Goal: Task Accomplishment & Management: Complete application form

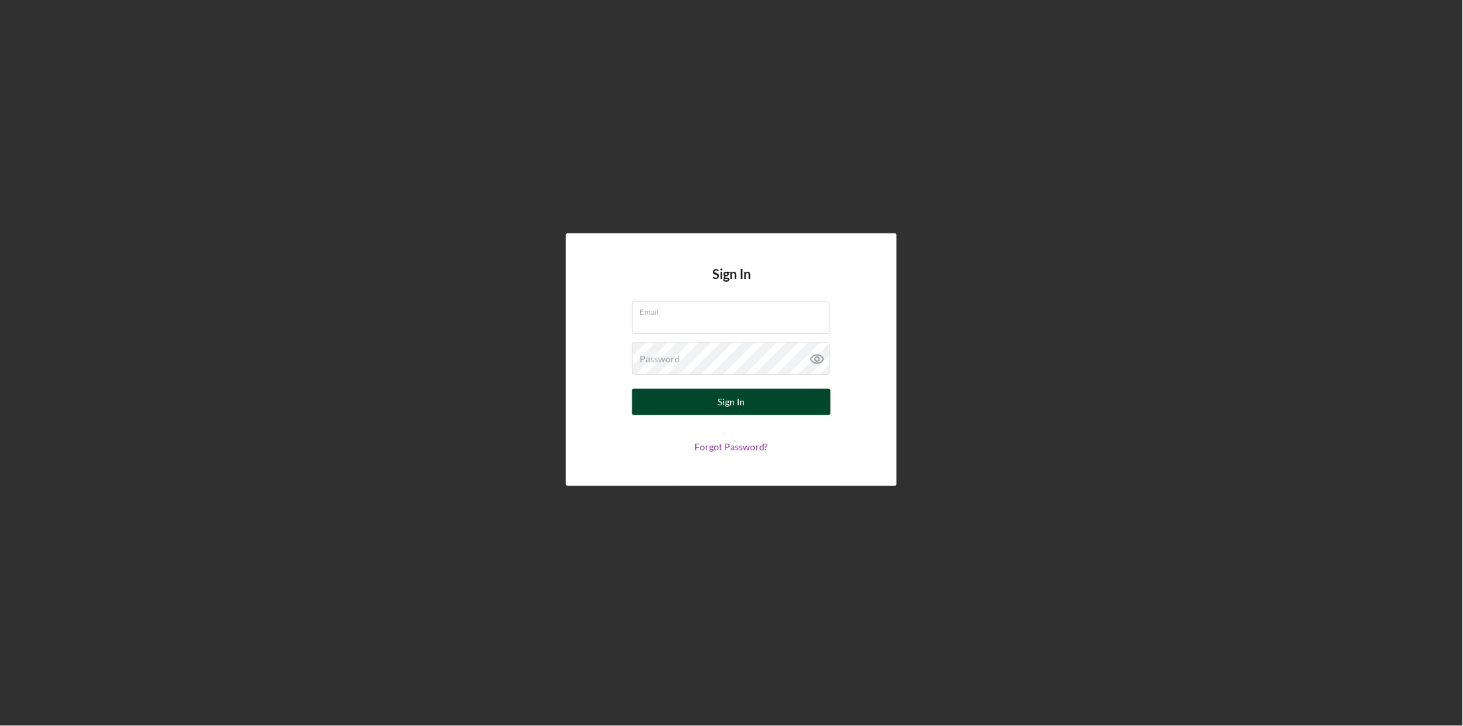
type input "[EMAIL_ADDRESS][DOMAIN_NAME]"
click at [691, 410] on button "Sign In" at bounding box center [731, 402] width 198 height 26
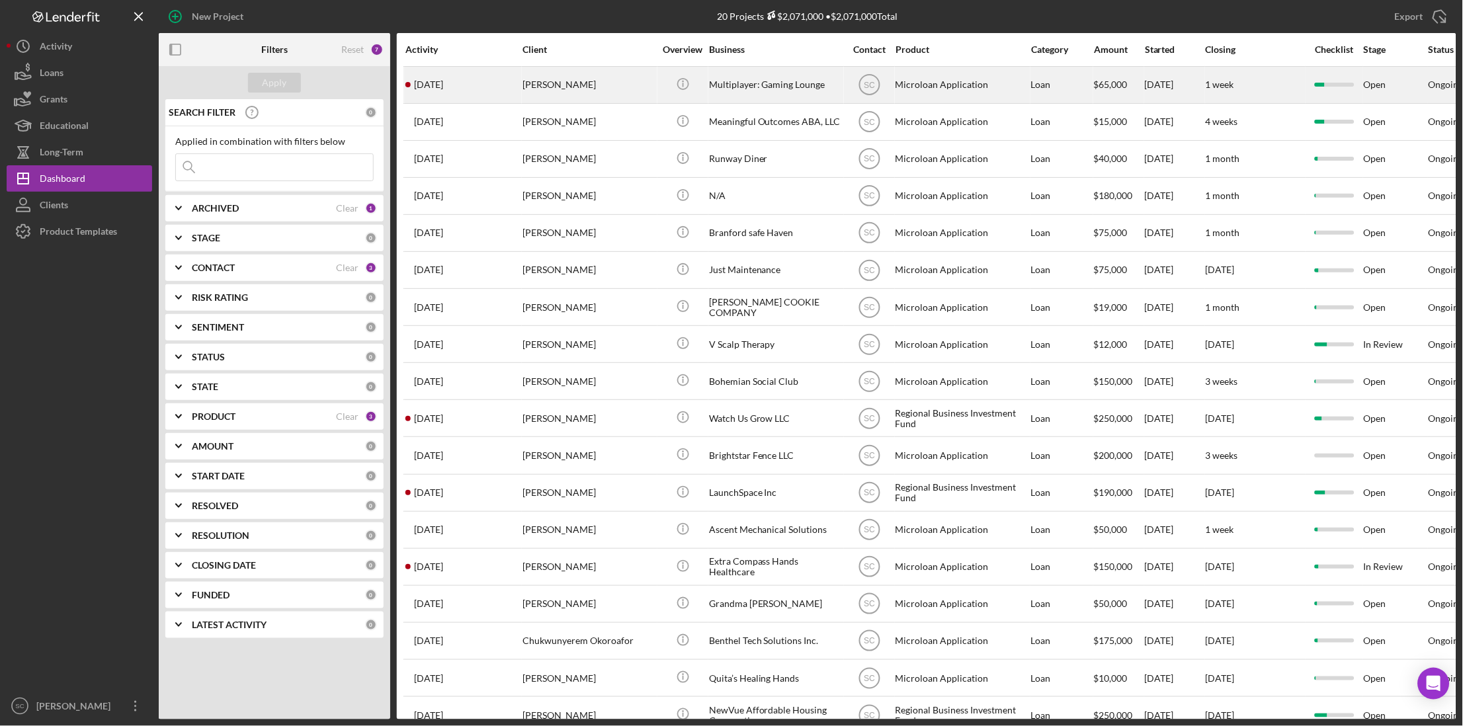
click at [712, 89] on div "Multiplayer: Gaming Lounge" at bounding box center [775, 84] width 132 height 35
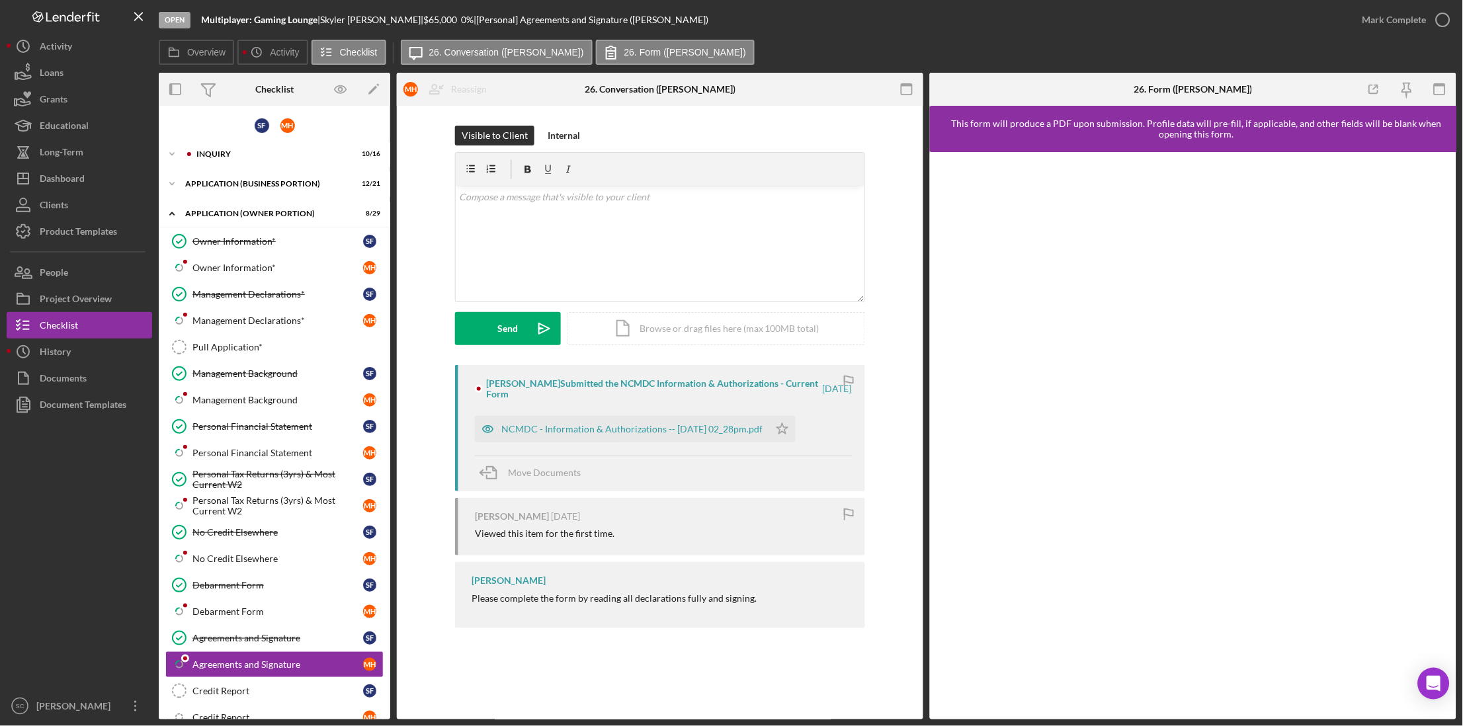
scroll to position [253, 0]
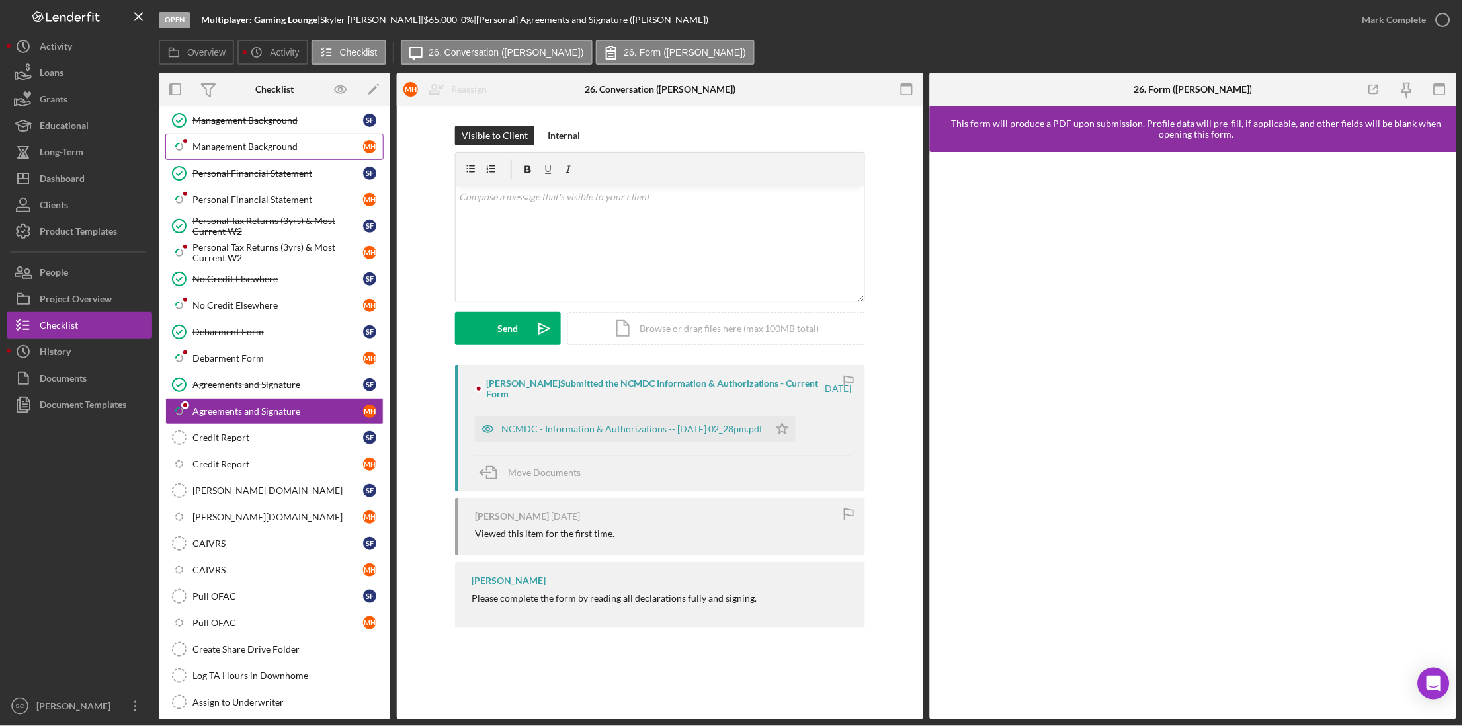
click at [212, 144] on div "Management Background" at bounding box center [278, 147] width 171 height 11
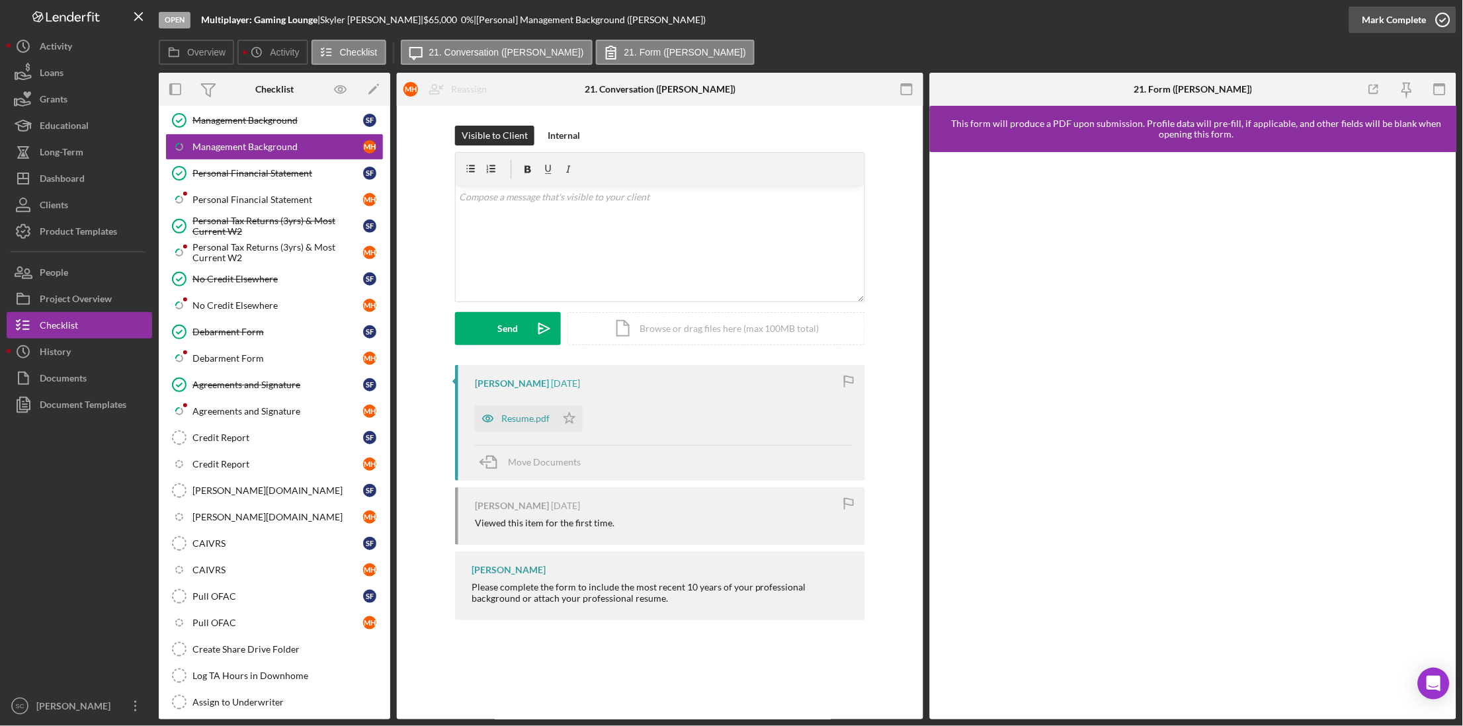
click at [1434, 22] on icon "button" at bounding box center [1443, 19] width 33 height 33
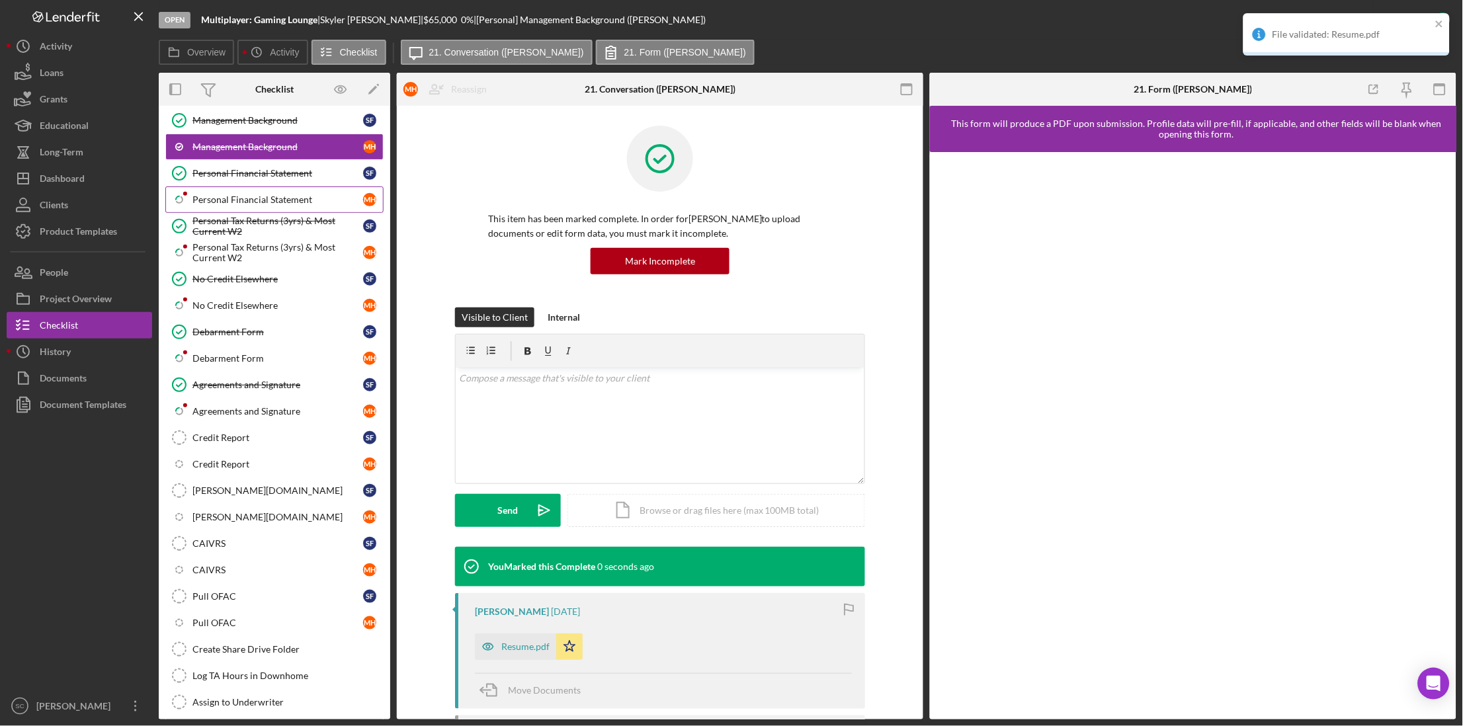
click at [227, 202] on div "Personal Financial Statement" at bounding box center [278, 200] width 171 height 11
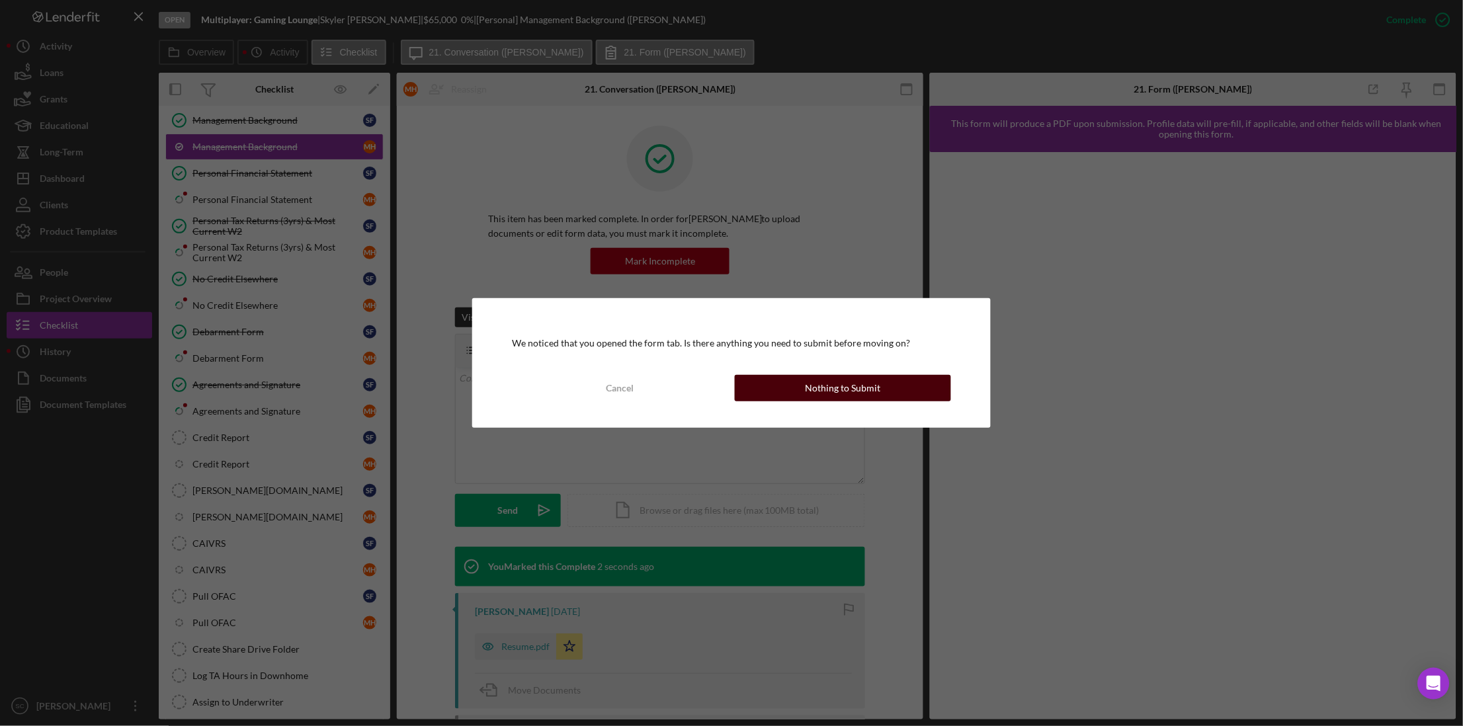
click at [869, 382] on div "Nothing to Submit" at bounding box center [842, 388] width 75 height 26
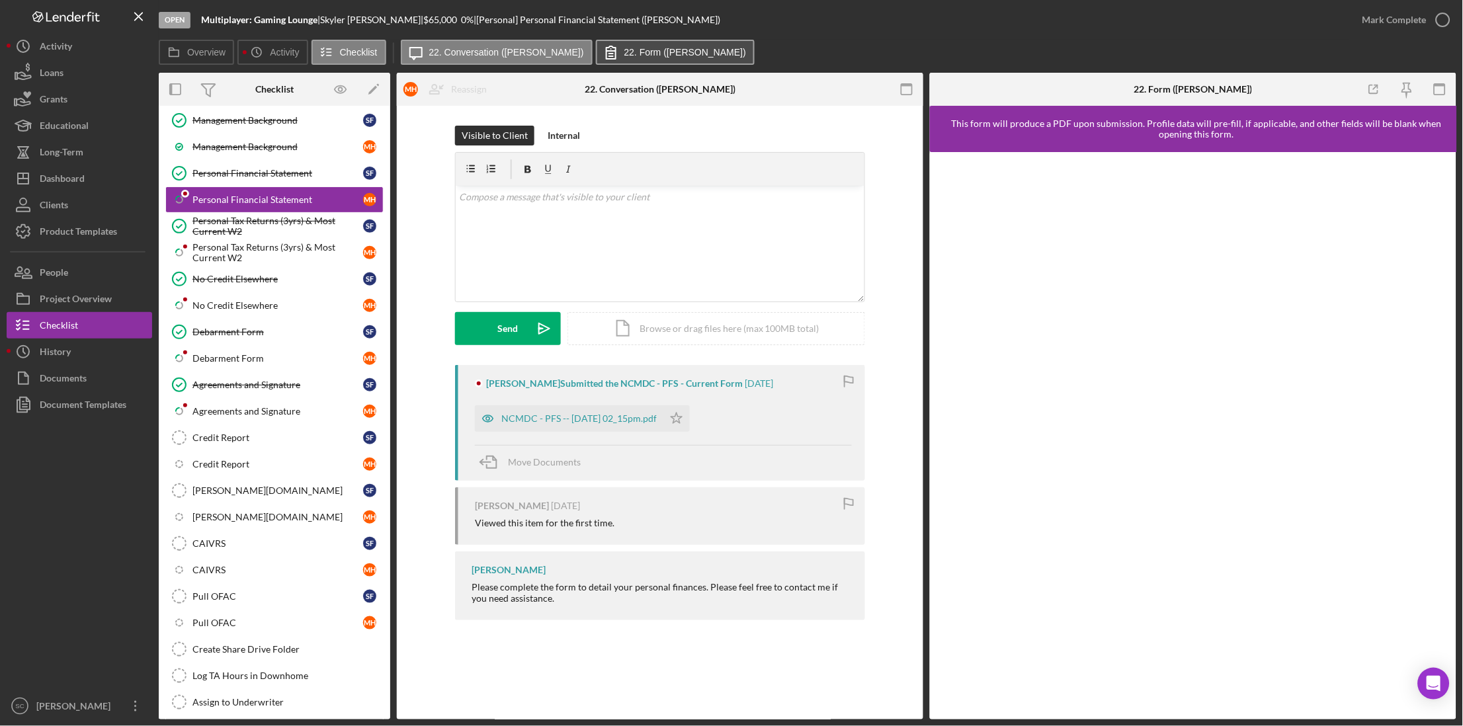
click at [625, 47] on label "22. Form (Marquise H.)" at bounding box center [686, 52] width 122 height 11
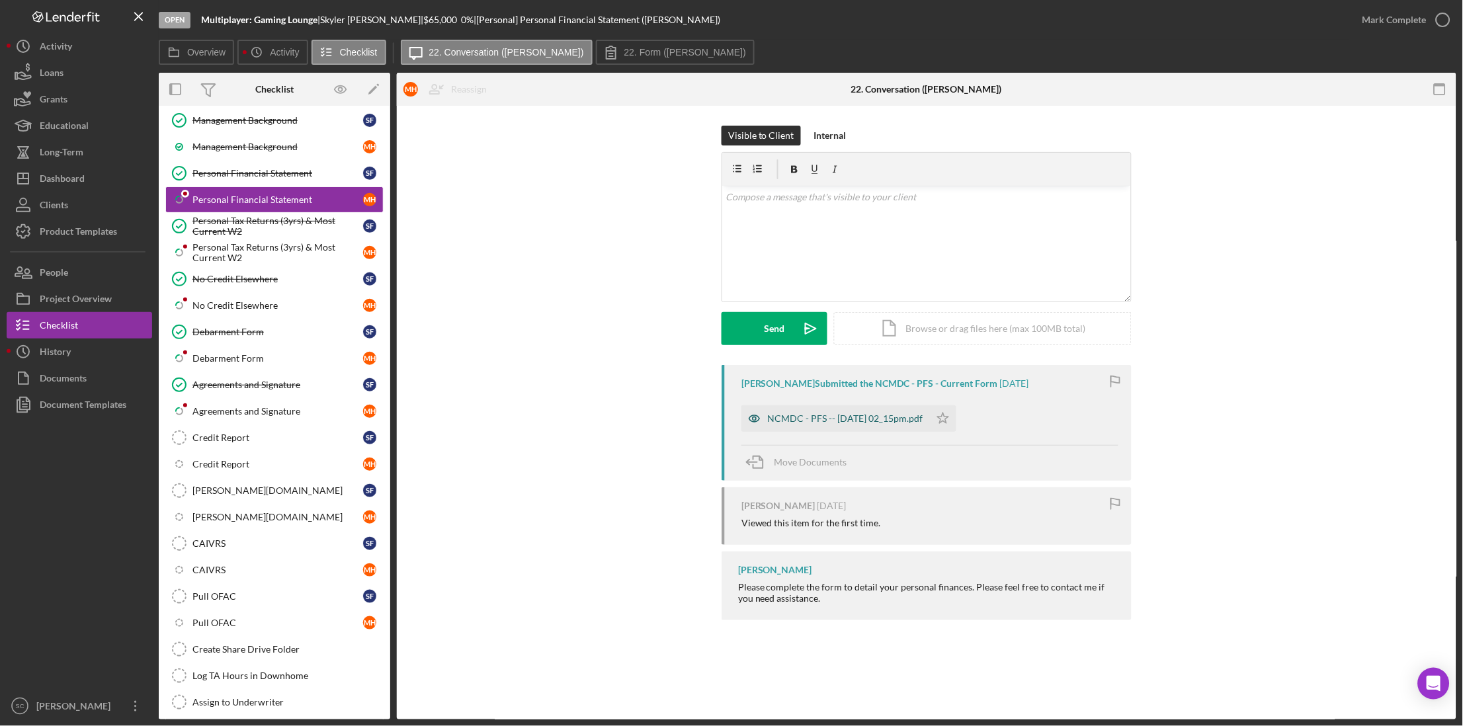
click at [816, 417] on div "NCMDC - PFS -- 2025-09-12 02_15pm.pdf" at bounding box center [845, 418] width 155 height 11
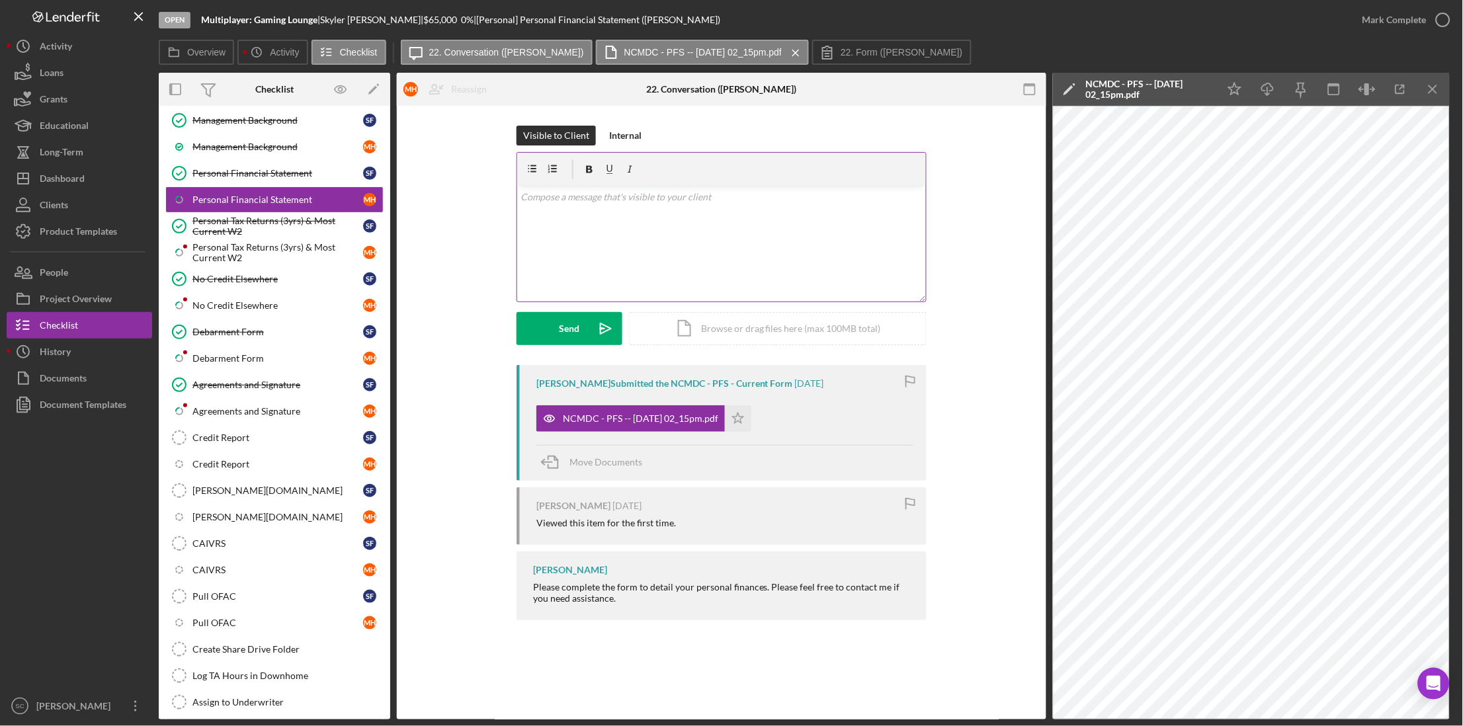
click at [631, 216] on div "v Color teal Color pink Remove color Add row above Add row below Add column bef…" at bounding box center [721, 244] width 409 height 116
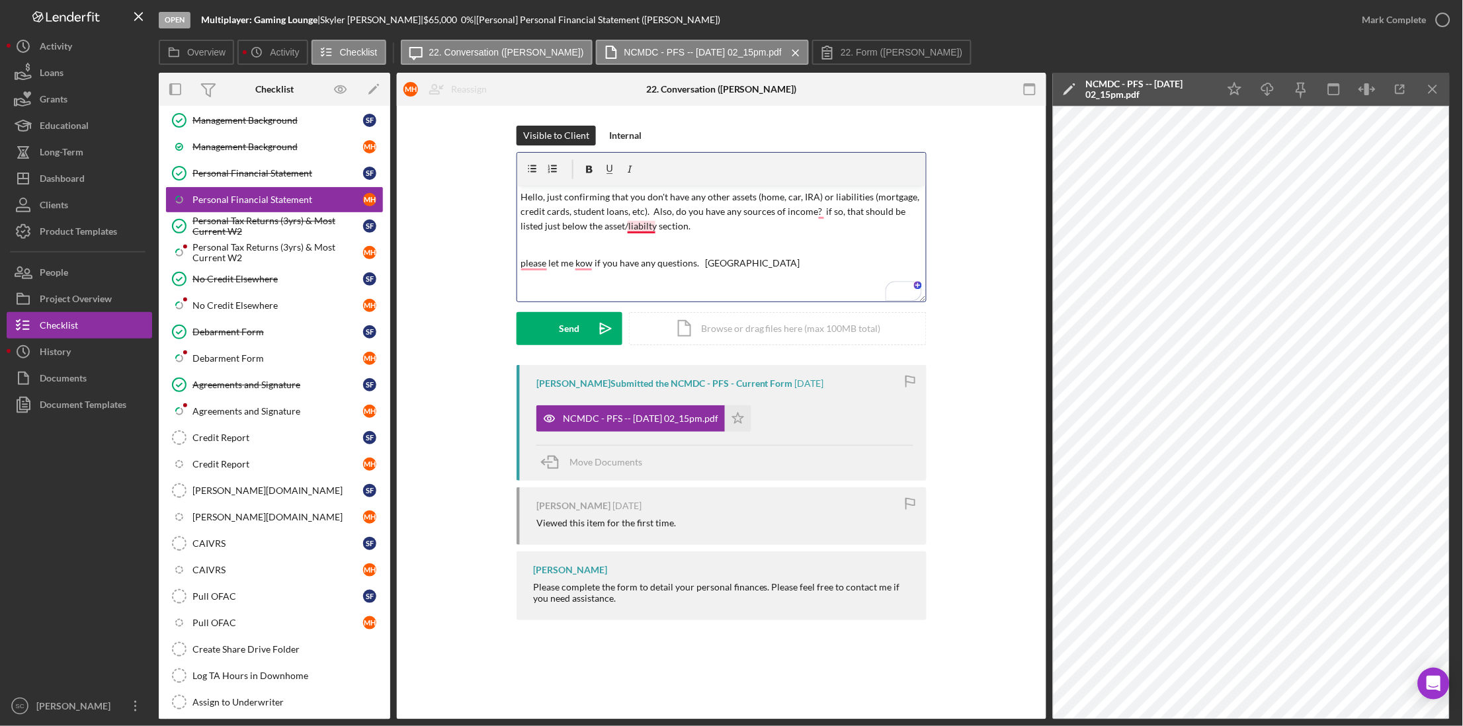
click at [631, 224] on p "Hello, just confirming that you don't have any other assets (home, car, IRA) or…" at bounding box center [722, 212] width 402 height 44
click at [636, 229] on p "Hello, just confirming that you don't have any other assets (home, car, IRA) or…" at bounding box center [722, 212] width 402 height 44
click at [691, 232] on p "Hello, just confirming that you don't have any other assets (home, car, IRA) or…" at bounding box center [722, 212] width 402 height 44
click at [584, 265] on p "please let me kow if you have any questions. Sandie" at bounding box center [722, 263] width 402 height 15
click at [571, 324] on div "Send" at bounding box center [570, 328] width 21 height 33
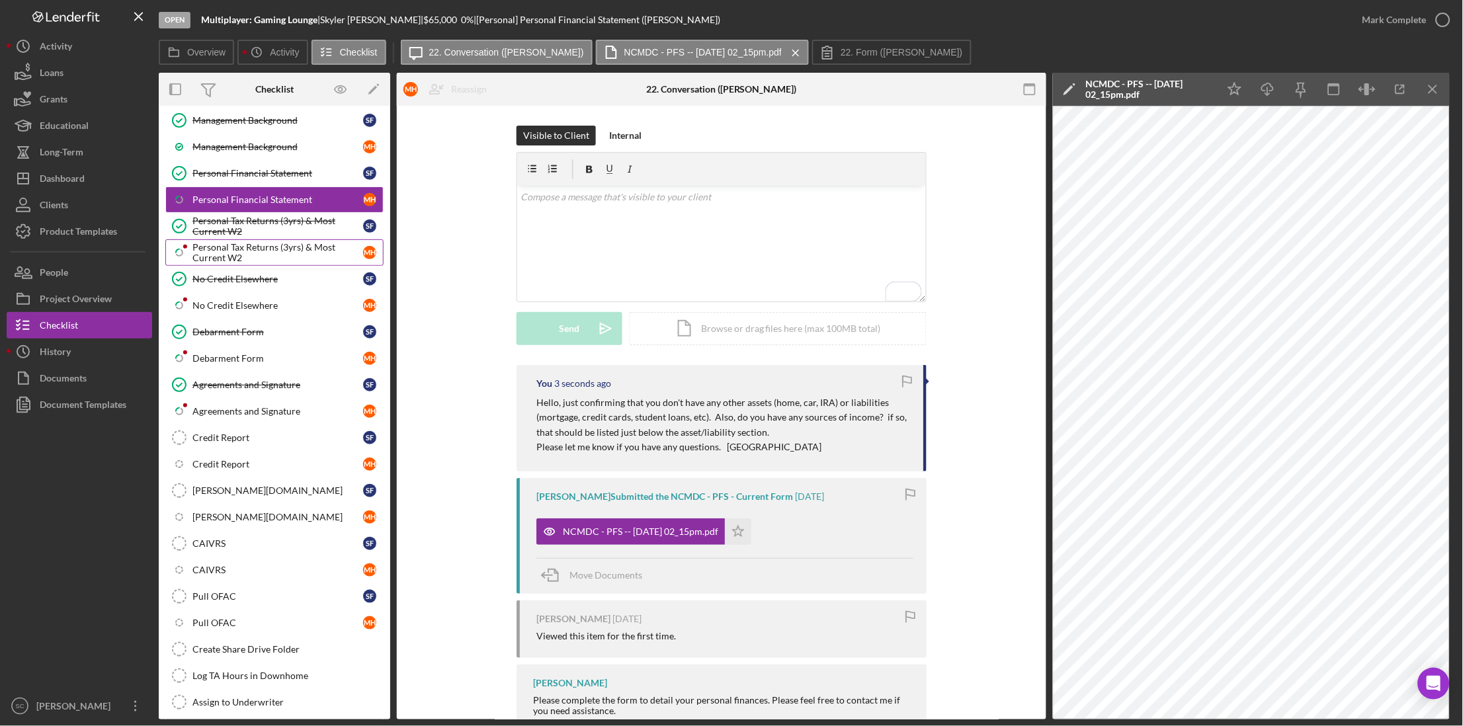
click at [224, 255] on div "Personal Tax Returns (3yrs) & Most Current W2" at bounding box center [278, 252] width 171 height 21
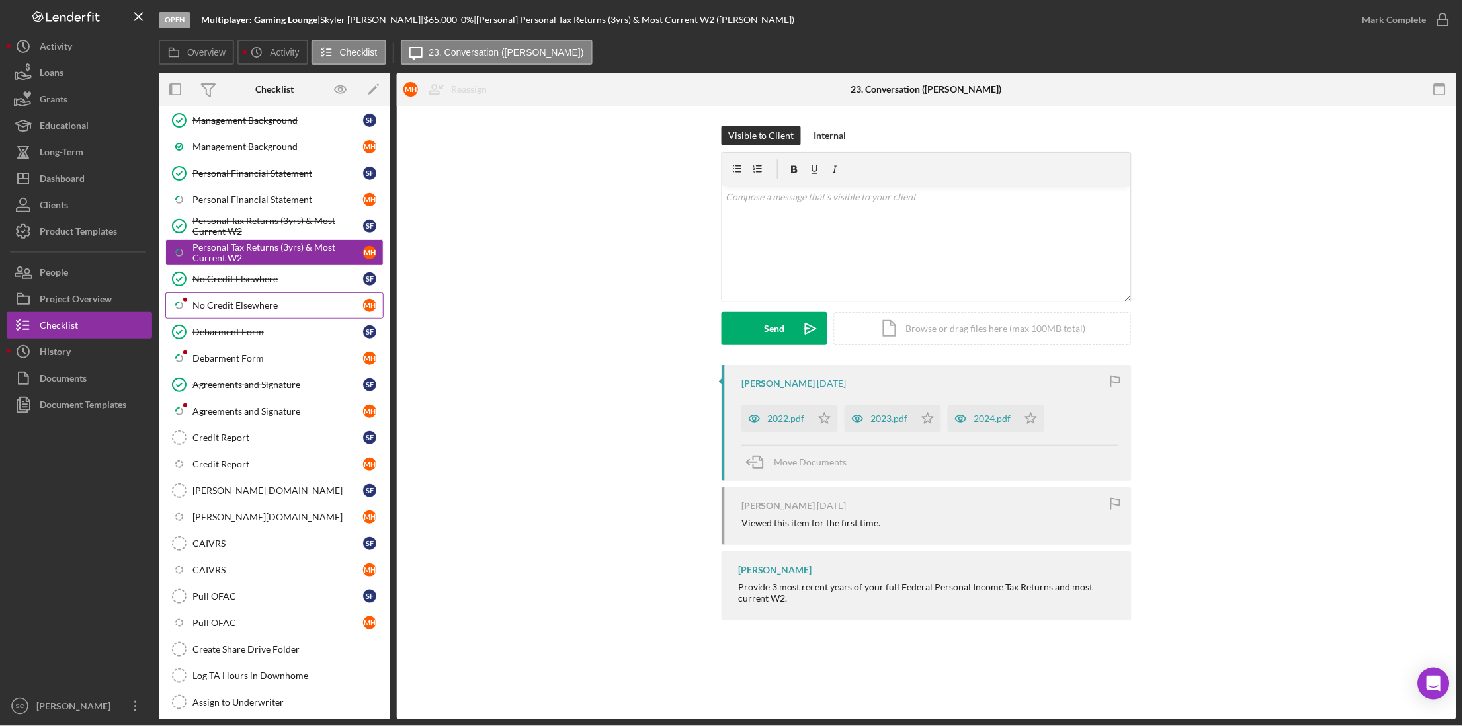
click at [234, 305] on div "No Credit Elsewhere" at bounding box center [278, 305] width 171 height 11
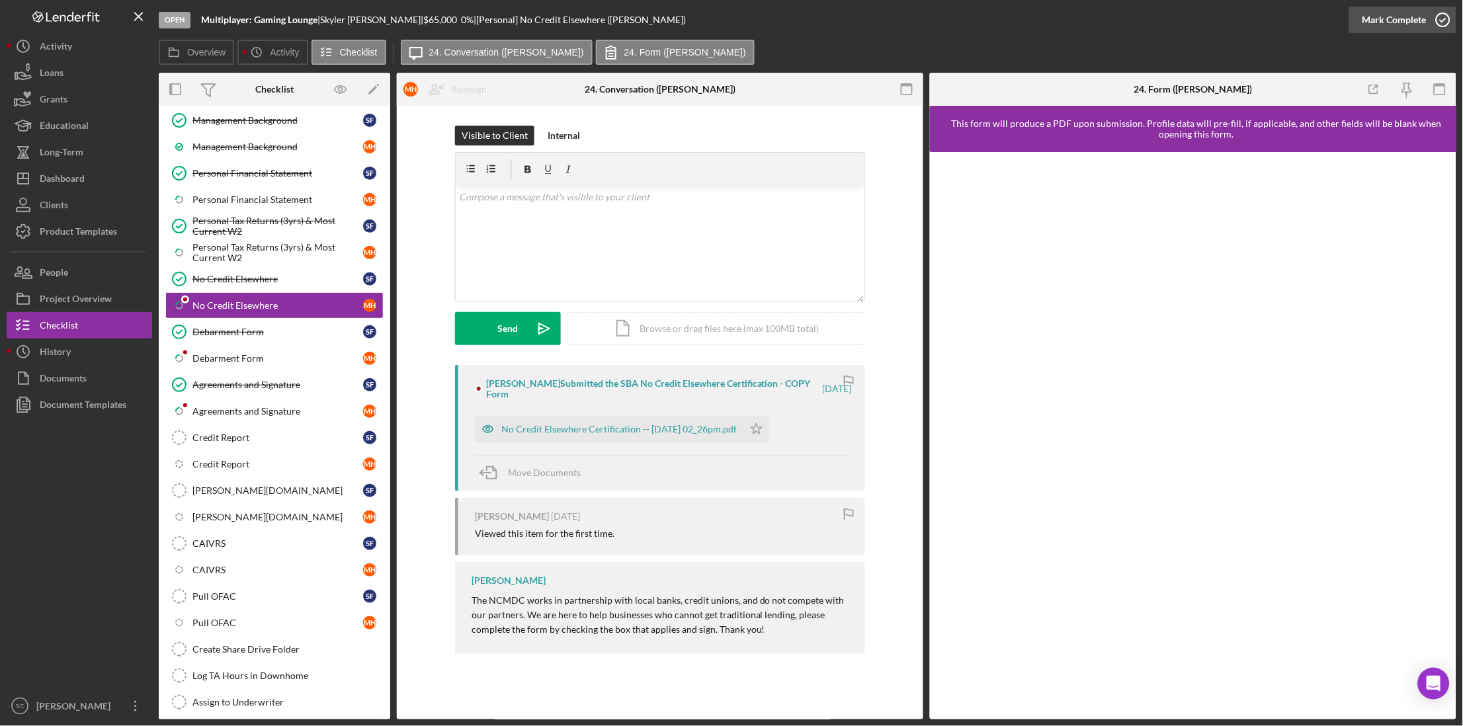
click at [1424, 28] on div "Mark Complete" at bounding box center [1395, 20] width 64 height 26
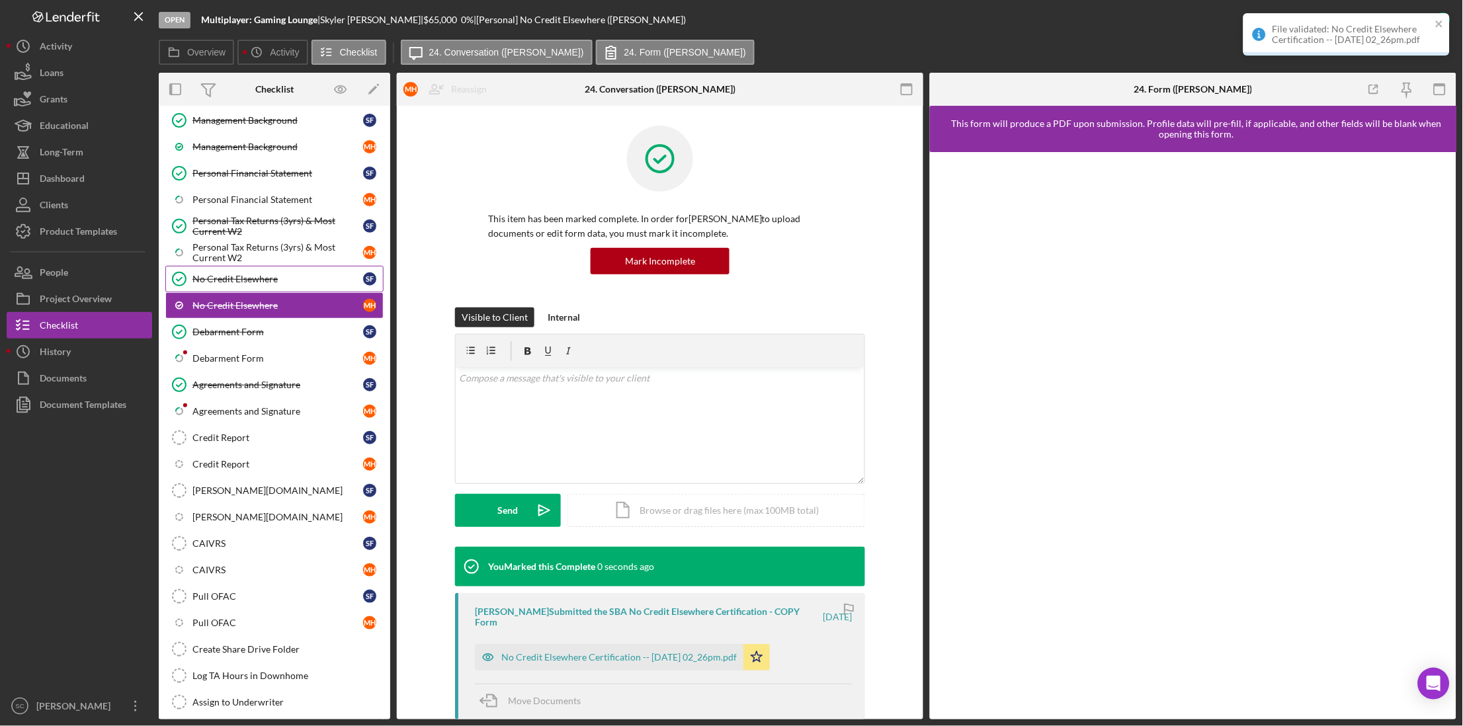
click at [251, 280] on div "No Credit Elsewhere" at bounding box center [278, 279] width 171 height 11
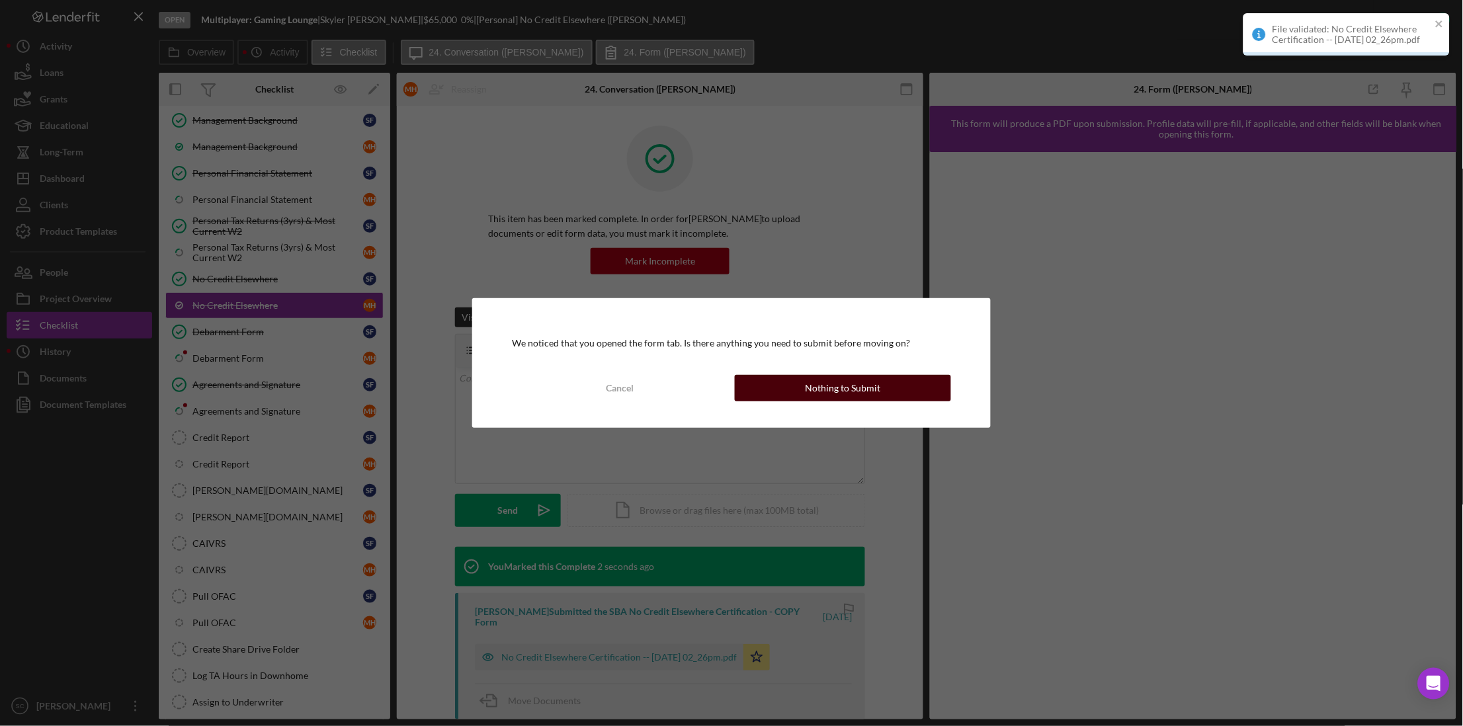
click at [757, 394] on button "Nothing to Submit" at bounding box center [843, 388] width 216 height 26
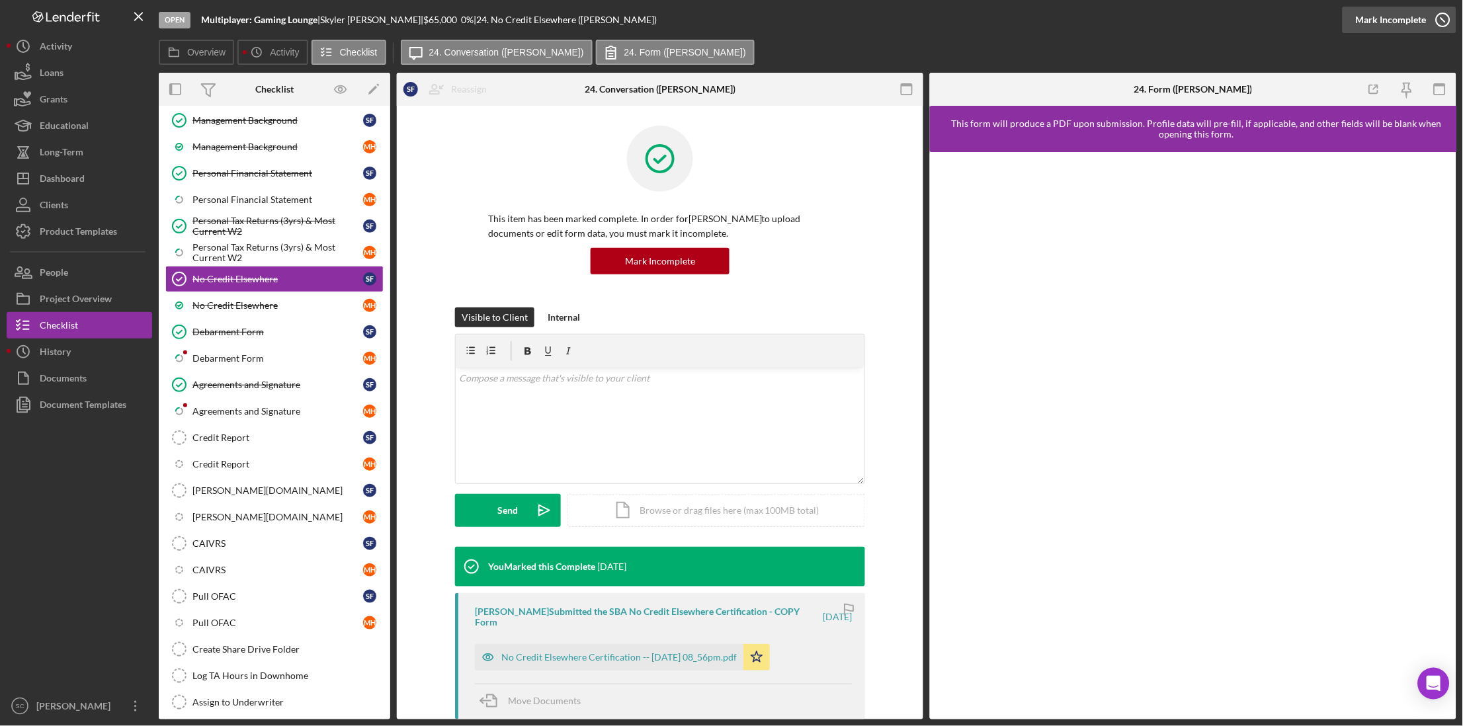
click at [1389, 26] on div "Mark Incomplete" at bounding box center [1391, 20] width 71 height 26
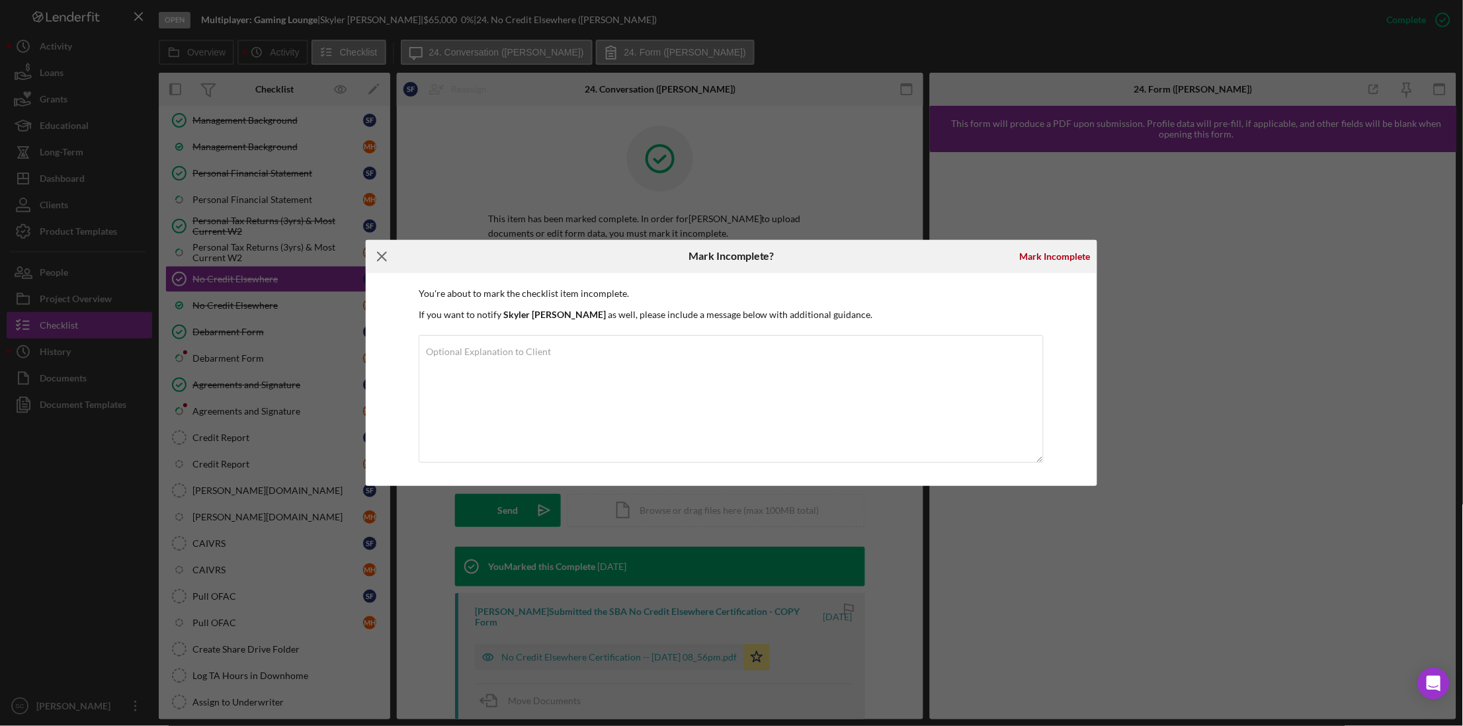
click at [378, 256] on icon "Icon/Menu Close" at bounding box center [382, 256] width 33 height 33
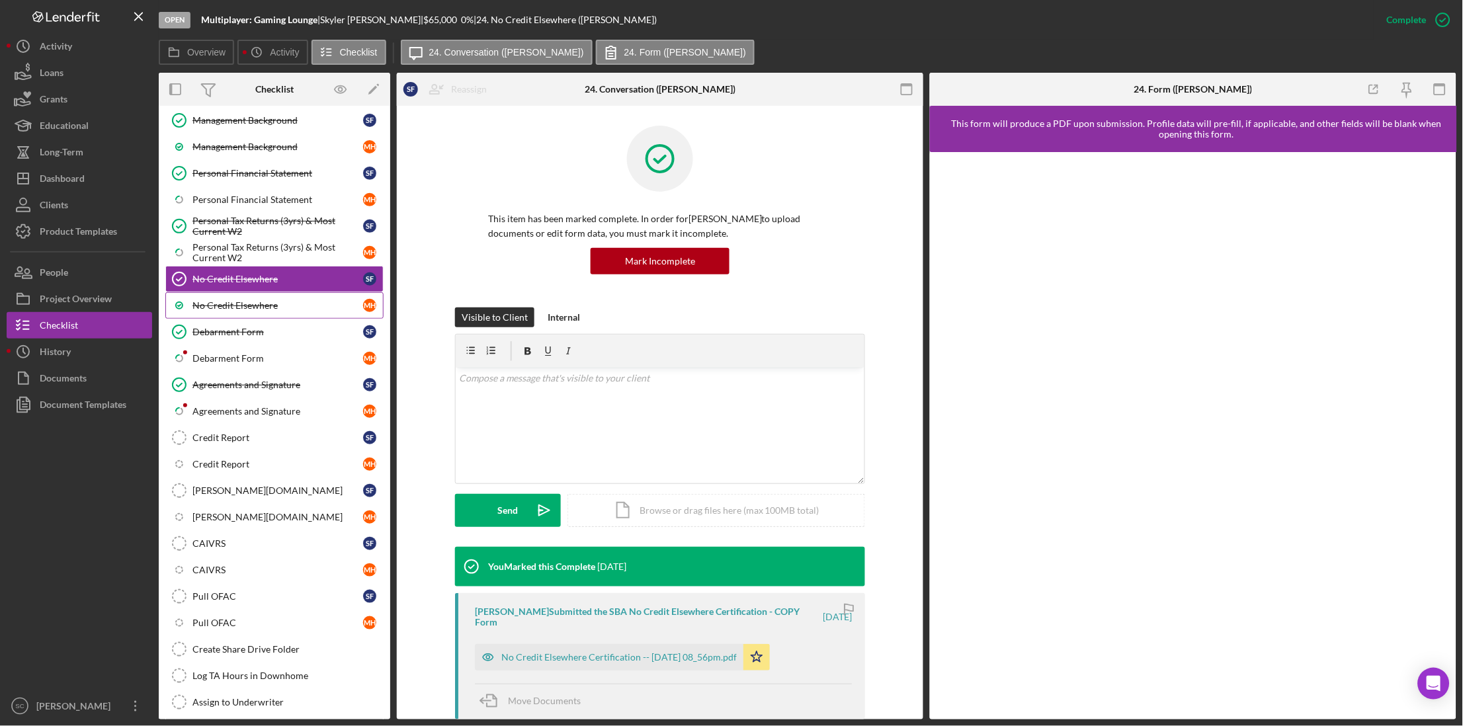
click at [228, 310] on div "No Credit Elsewhere" at bounding box center [278, 305] width 171 height 11
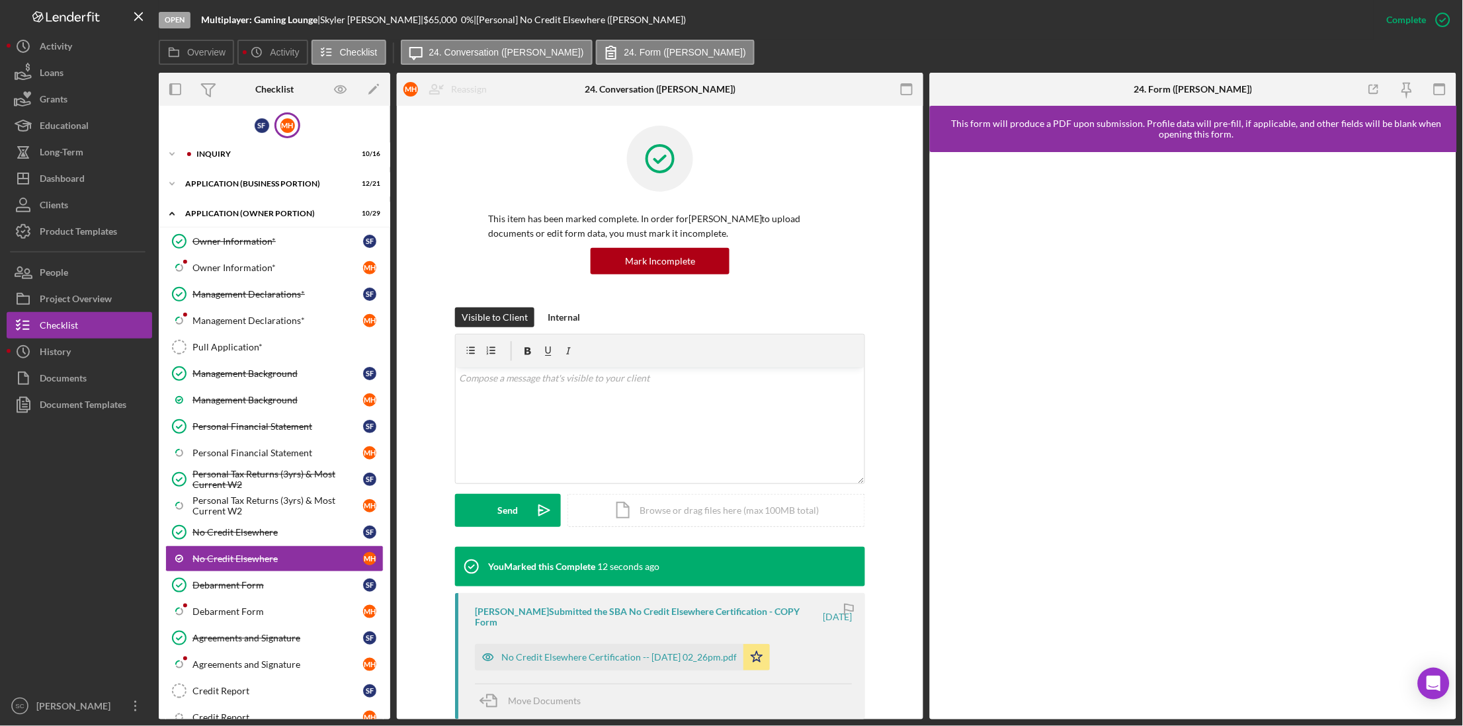
click at [277, 127] on div "M H" at bounding box center [288, 125] width 26 height 26
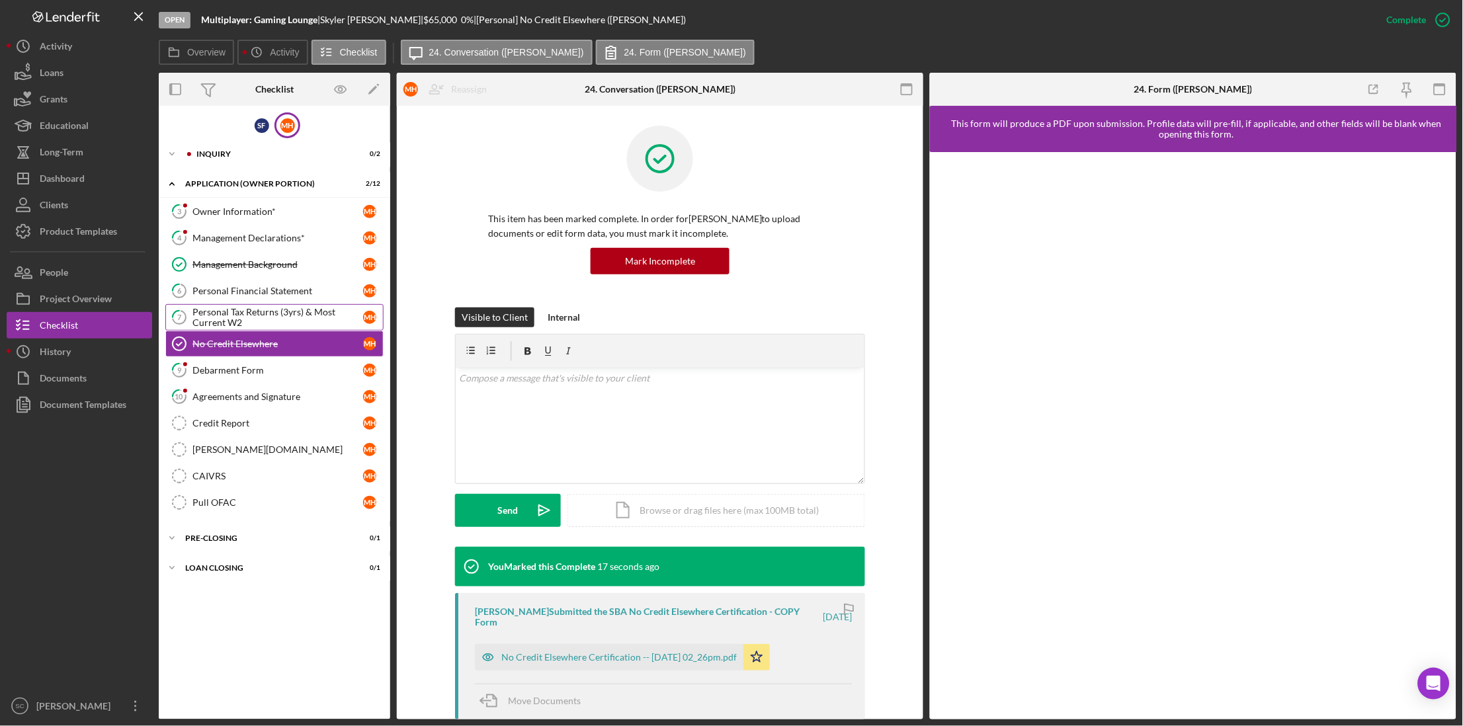
click at [259, 317] on div "Personal Tax Returns (3yrs) & Most Current W2" at bounding box center [278, 317] width 171 height 21
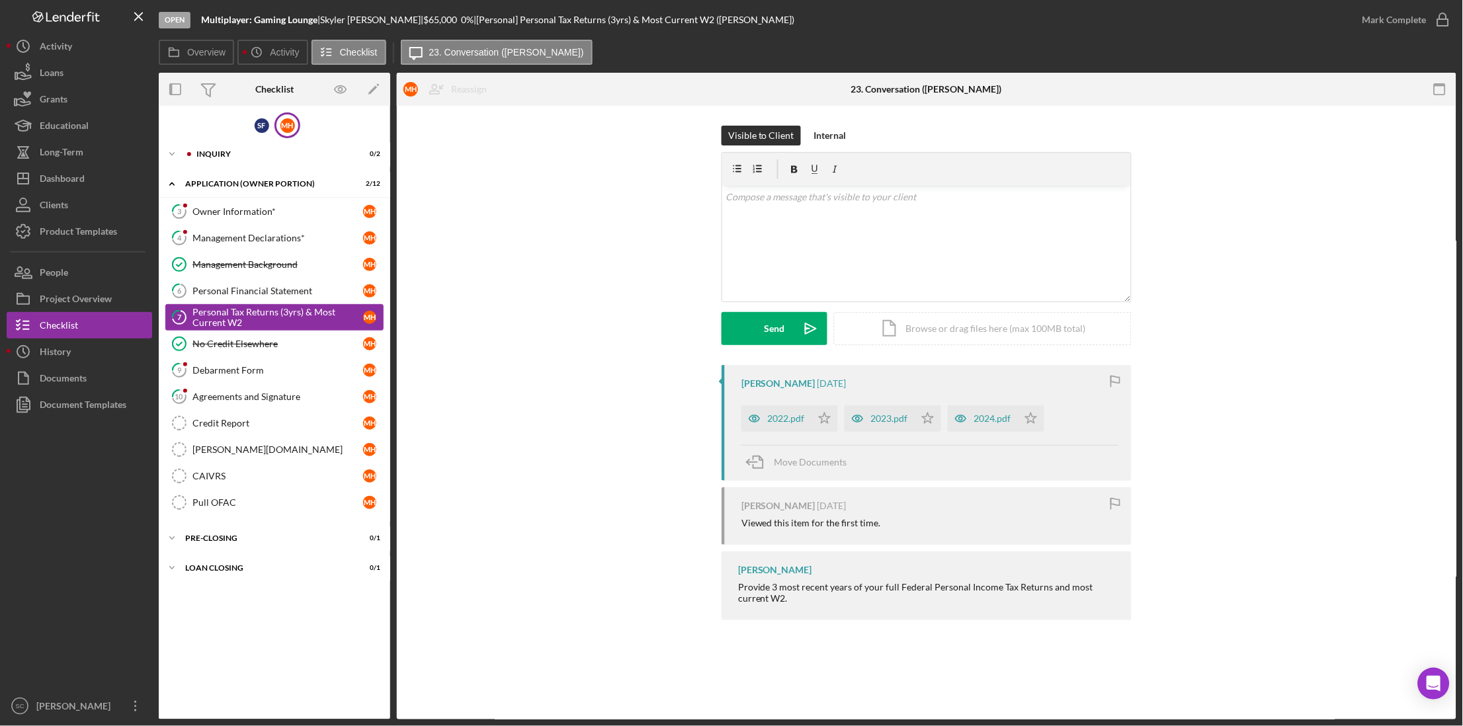
click at [260, 308] on div "Personal Tax Returns (3yrs) & Most Current W2" at bounding box center [278, 317] width 171 height 21
click at [873, 431] on div "2023.pdf" at bounding box center [880, 419] width 70 height 26
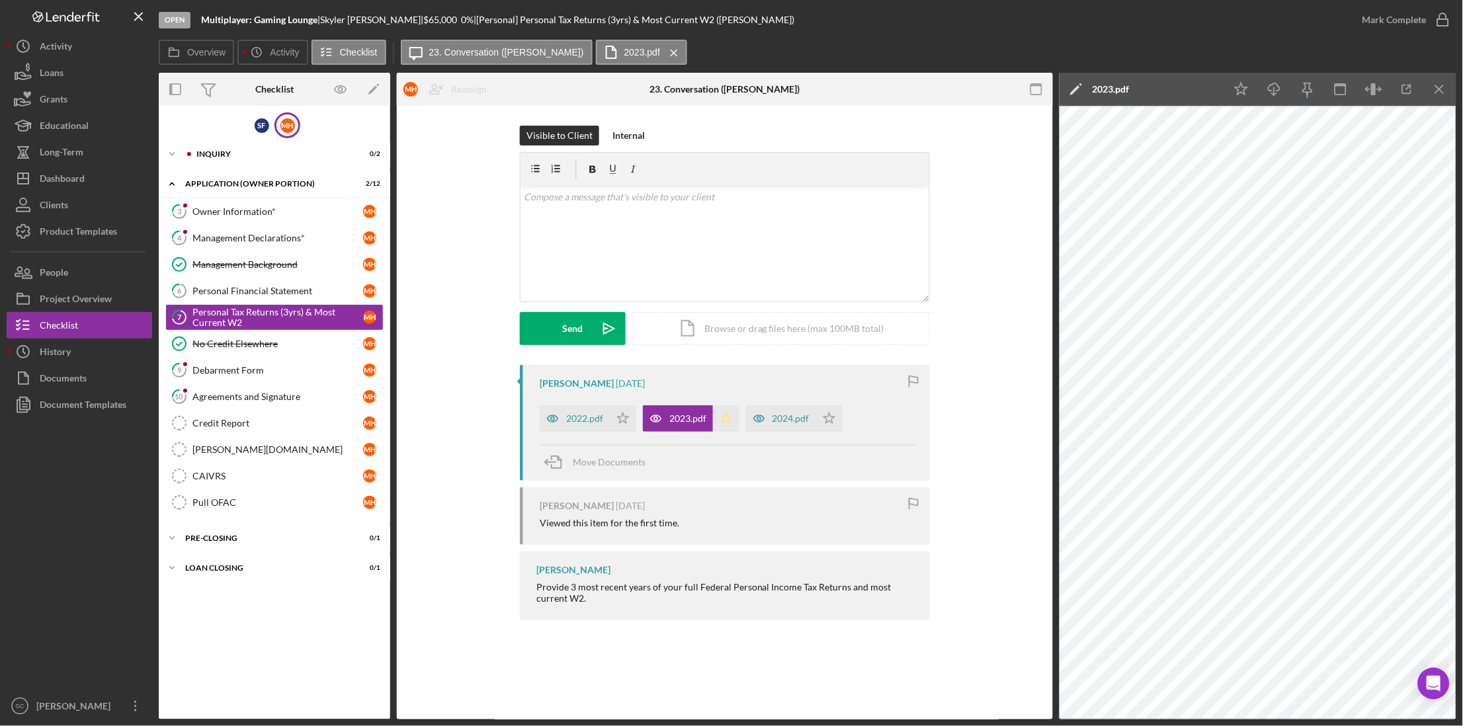
click at [724, 424] on icon "Icon/Star" at bounding box center [726, 419] width 26 height 26
click at [1374, 25] on div "Mark Complete" at bounding box center [1395, 20] width 64 height 26
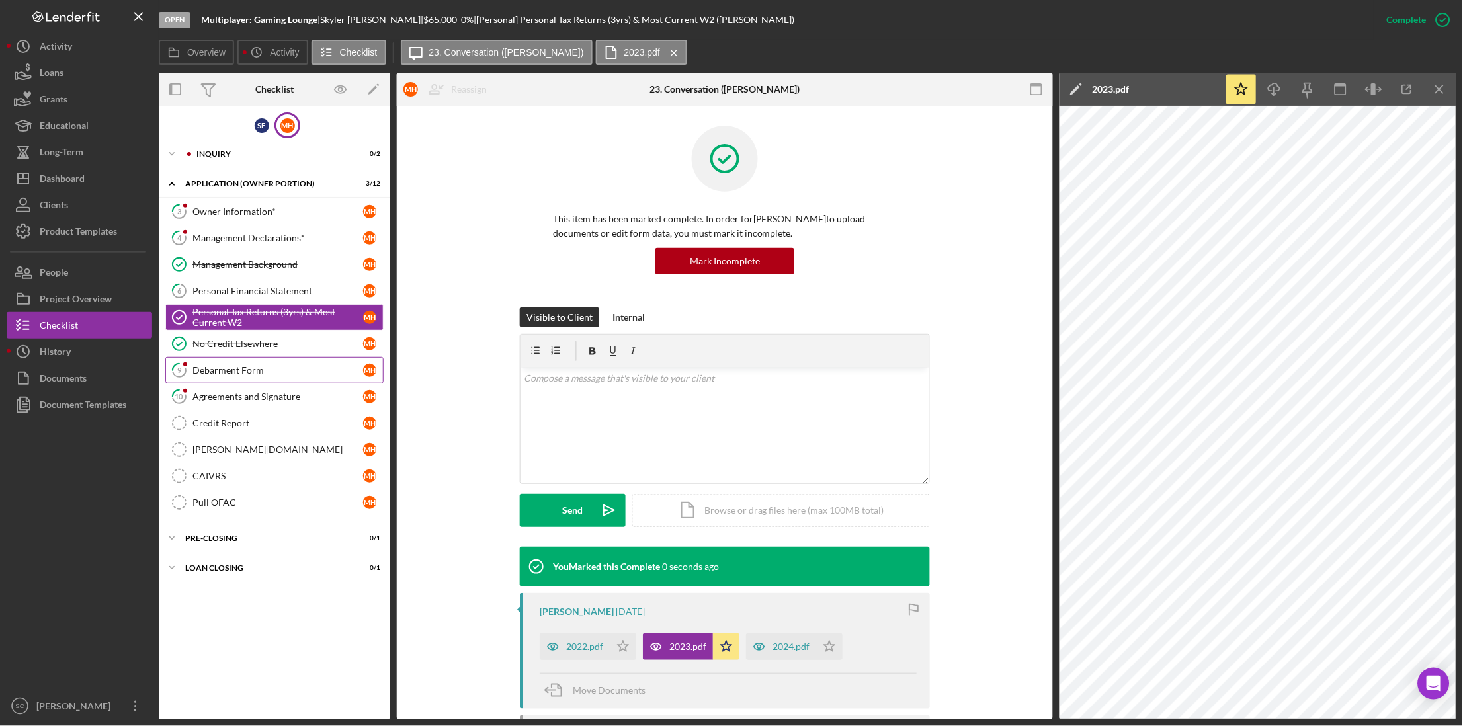
click at [253, 378] on link "9 Debarment Form M H" at bounding box center [274, 370] width 218 height 26
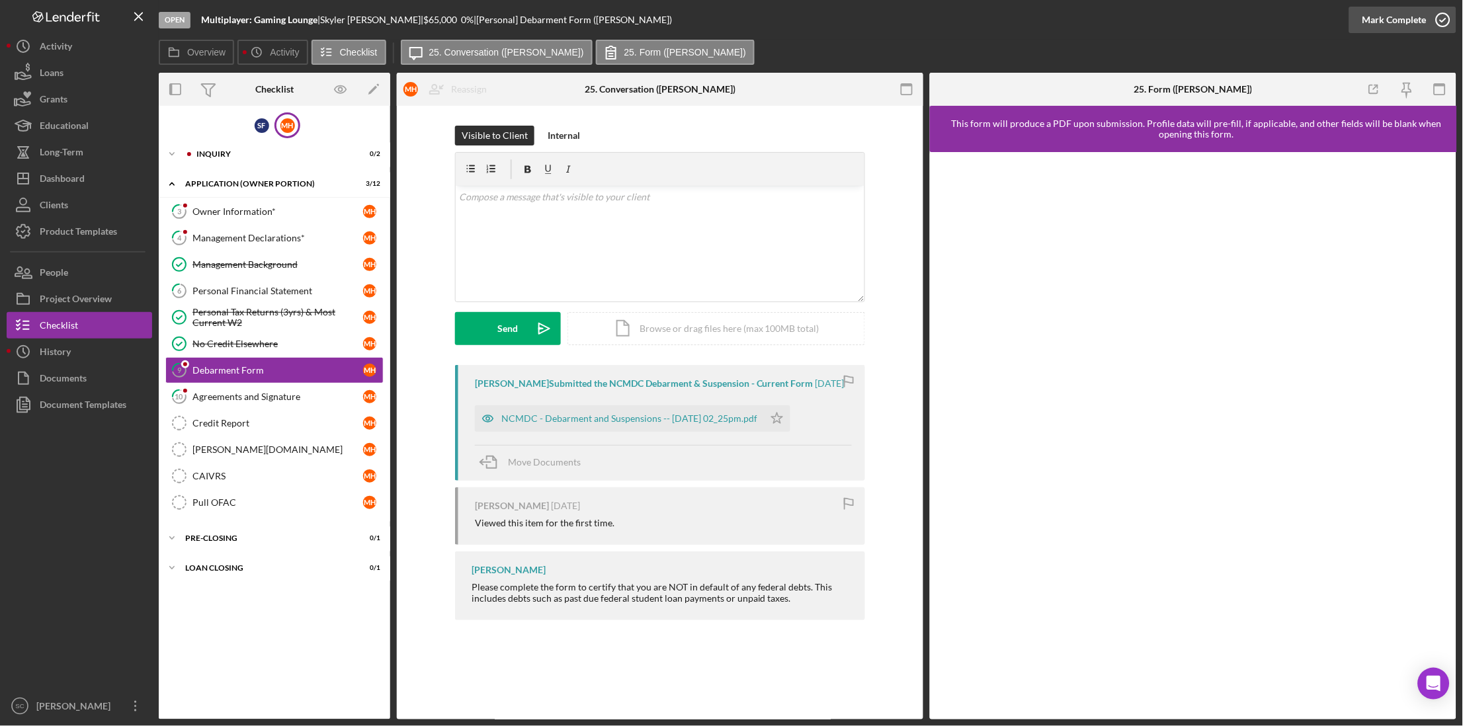
click at [1386, 28] on div "Mark Complete" at bounding box center [1395, 20] width 64 height 26
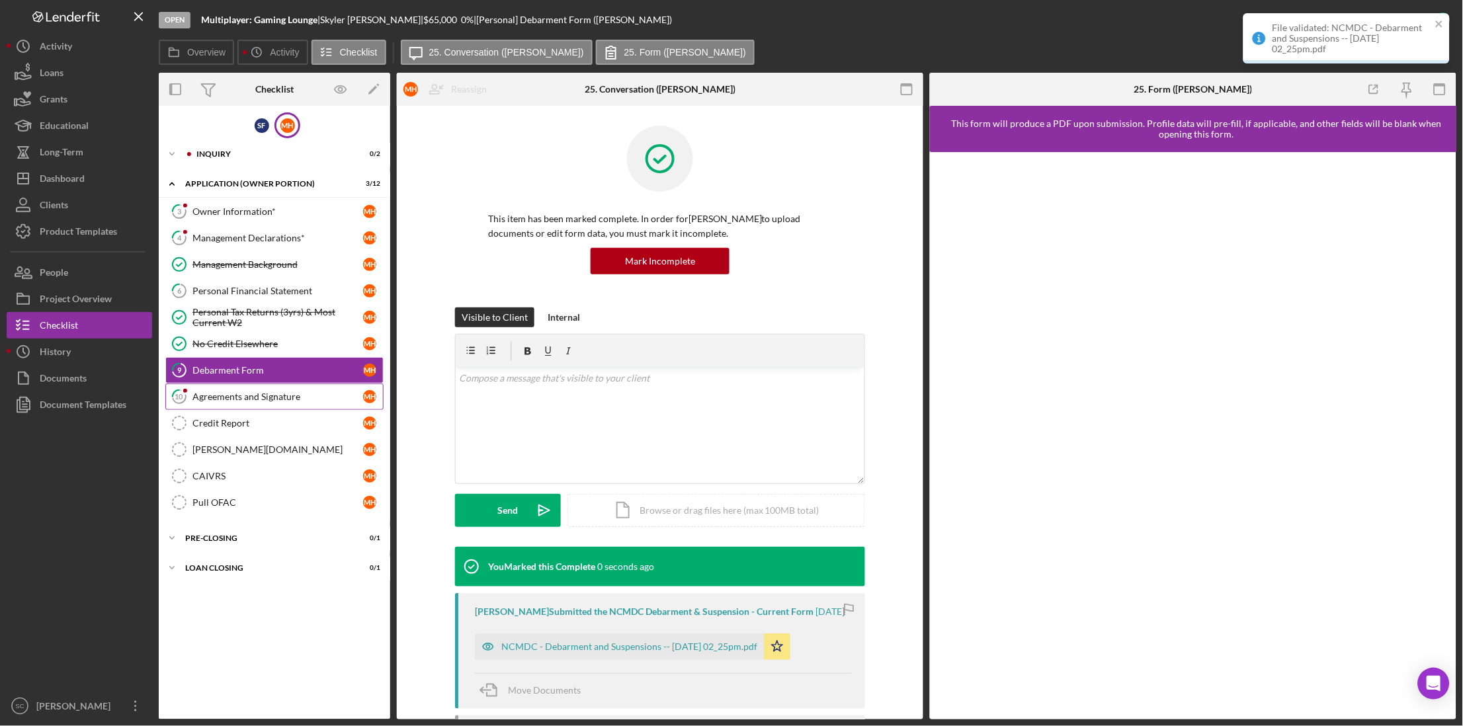
drag, startPoint x: 245, startPoint y: 402, endPoint x: 248, endPoint y: 410, distance: 8.4
click at [248, 410] on link "10 Agreements and Signature M H" at bounding box center [274, 397] width 218 height 26
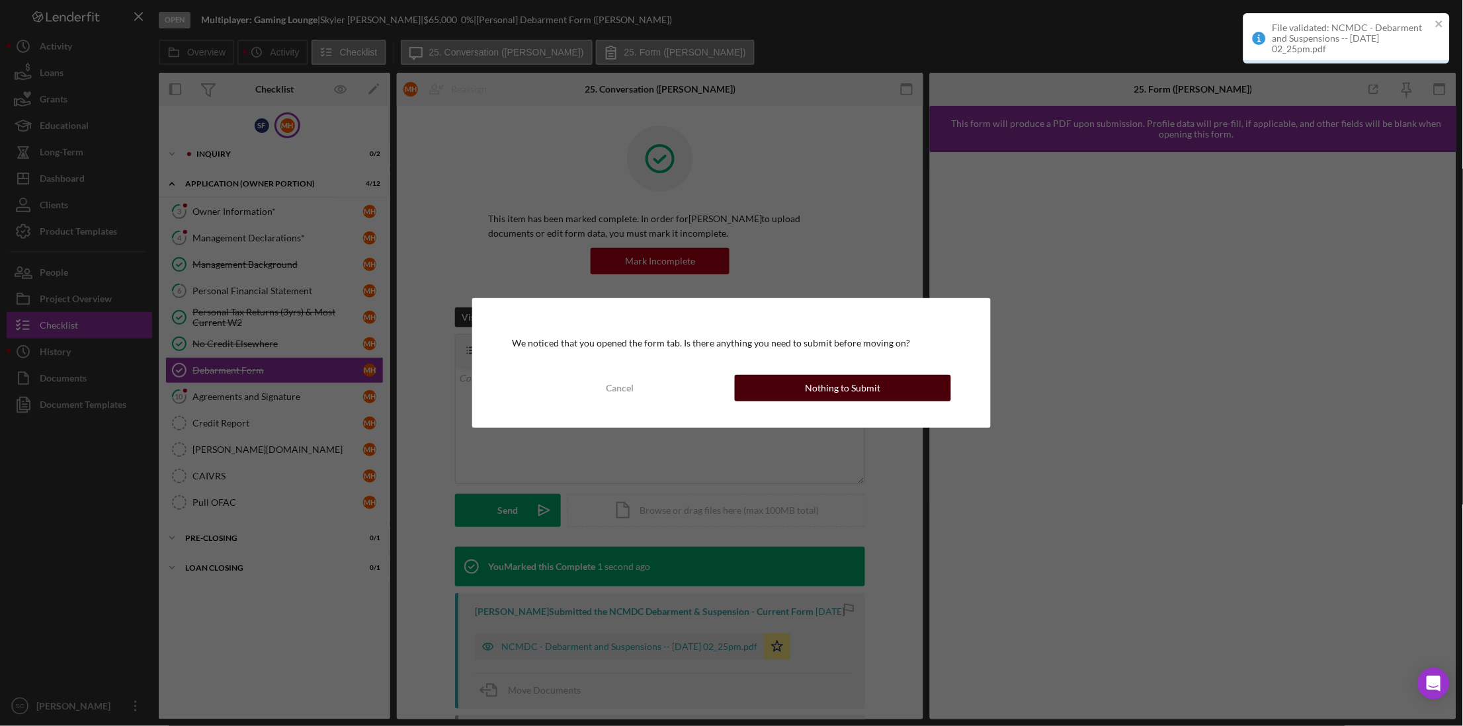
click at [751, 386] on button "Nothing to Submit" at bounding box center [843, 388] width 216 height 26
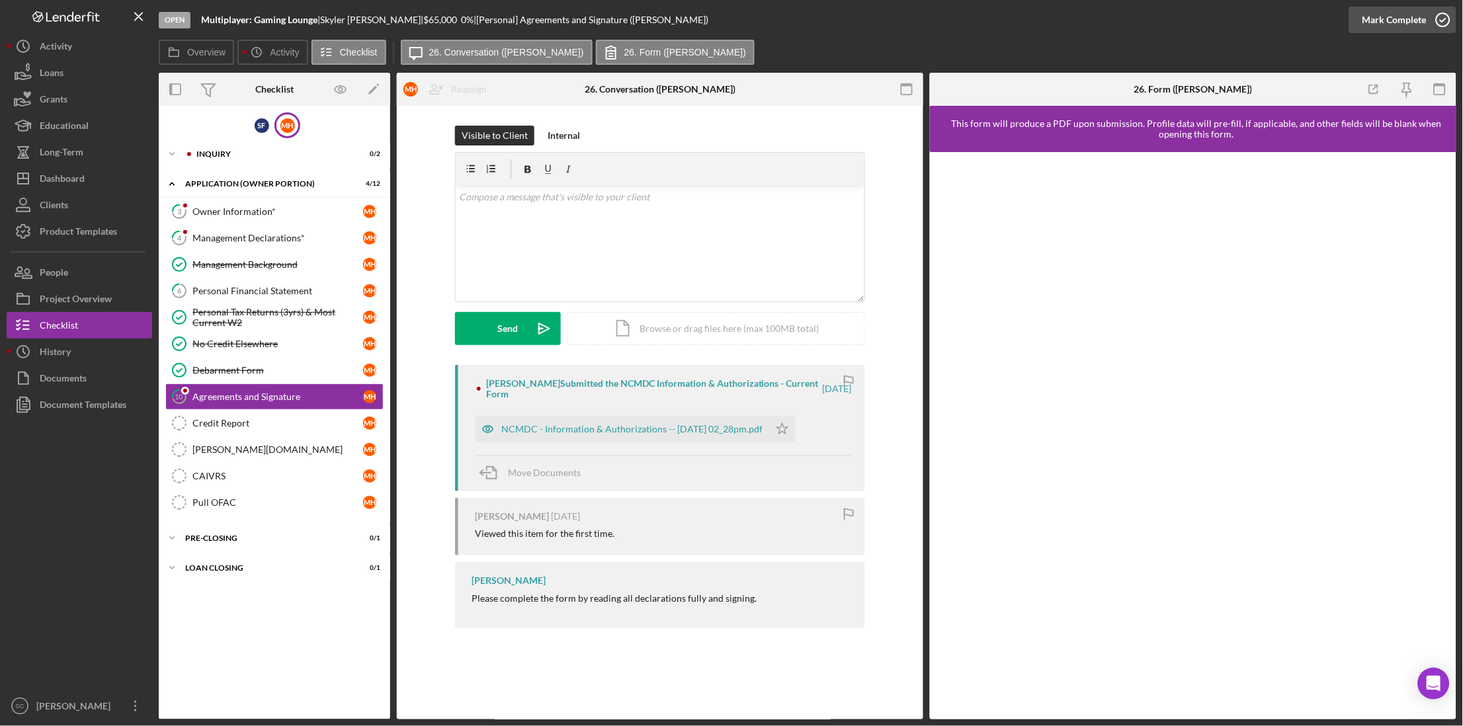
click at [1396, 26] on div "Mark Complete" at bounding box center [1395, 20] width 64 height 26
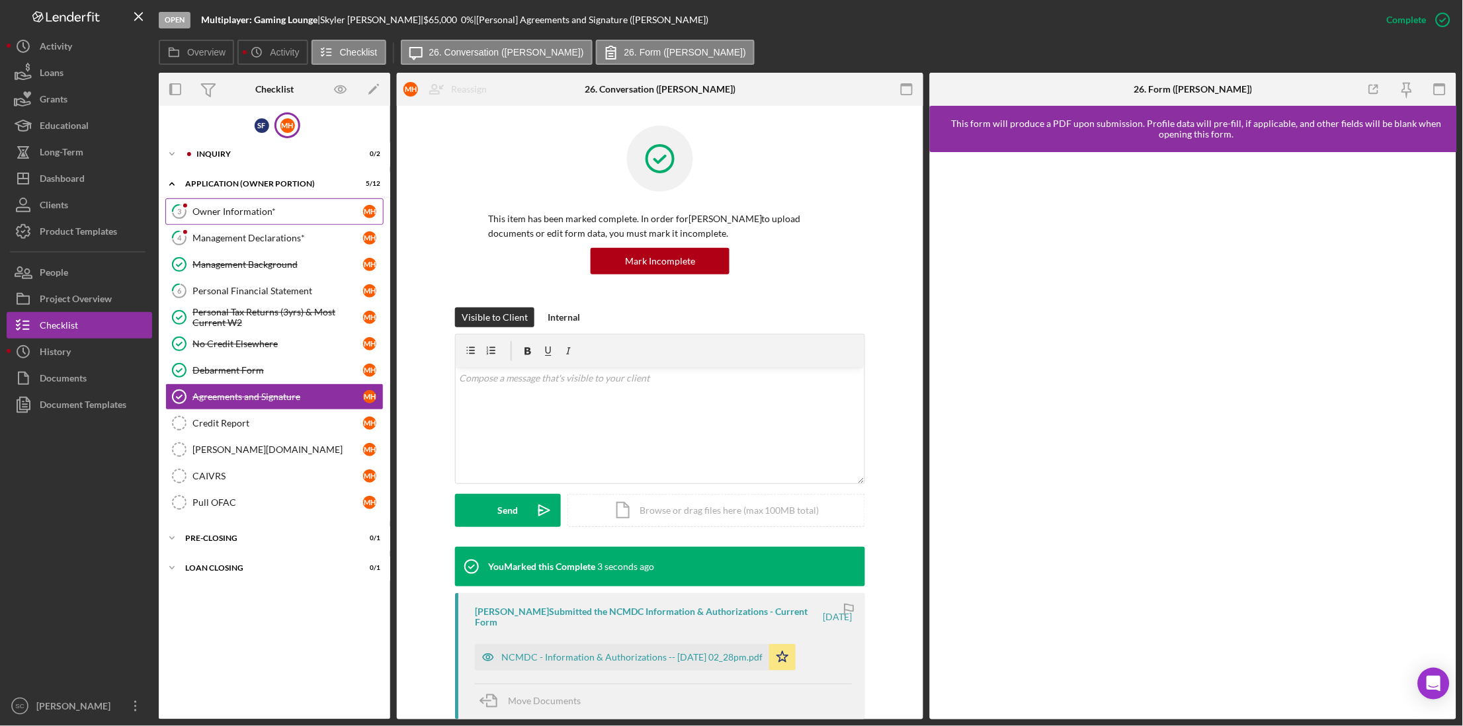
click at [243, 215] on div "Owner Information*" at bounding box center [278, 211] width 171 height 11
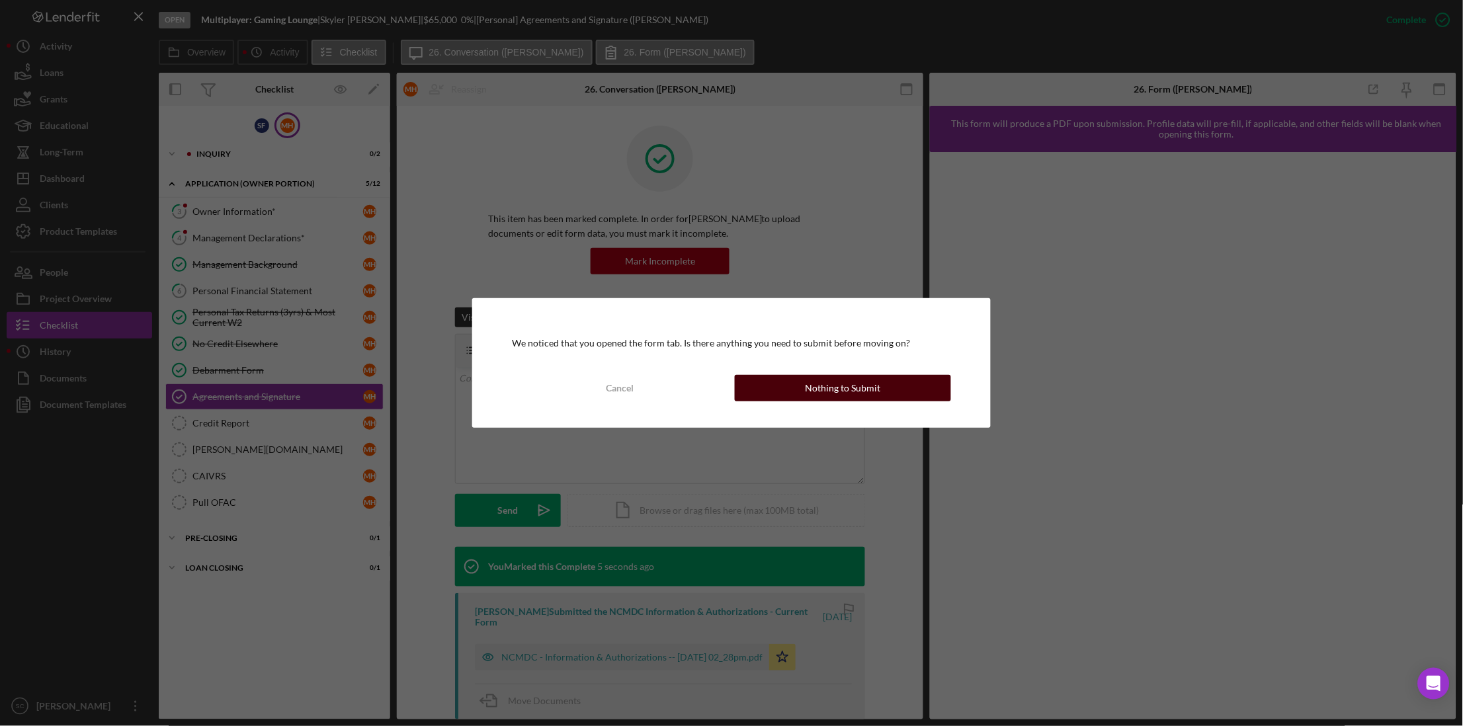
click at [743, 379] on button "Nothing to Submit" at bounding box center [843, 388] width 216 height 26
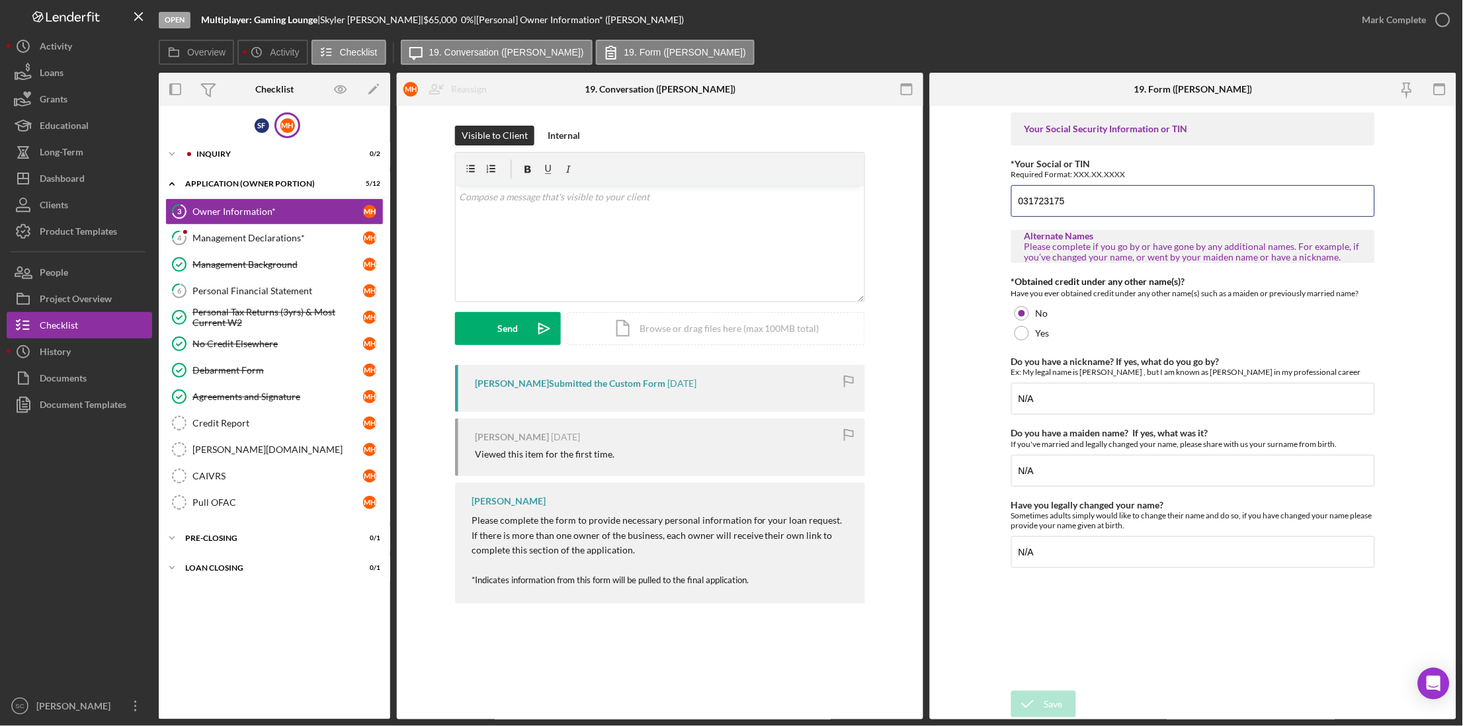
drag, startPoint x: 1078, startPoint y: 190, endPoint x: 976, endPoint y: 195, distance: 102.0
click at [976, 195] on form "Your Social Security Information or TIN *Your Social or TIN Required Format: XX…" at bounding box center [1193, 413] width 527 height 614
click at [970, 245] on form "Your Social Security Information or TIN *Your Social or TIN Required Format: XX…" at bounding box center [1193, 413] width 527 height 614
click at [1358, 28] on button "Mark Complete" at bounding box center [1403, 20] width 107 height 26
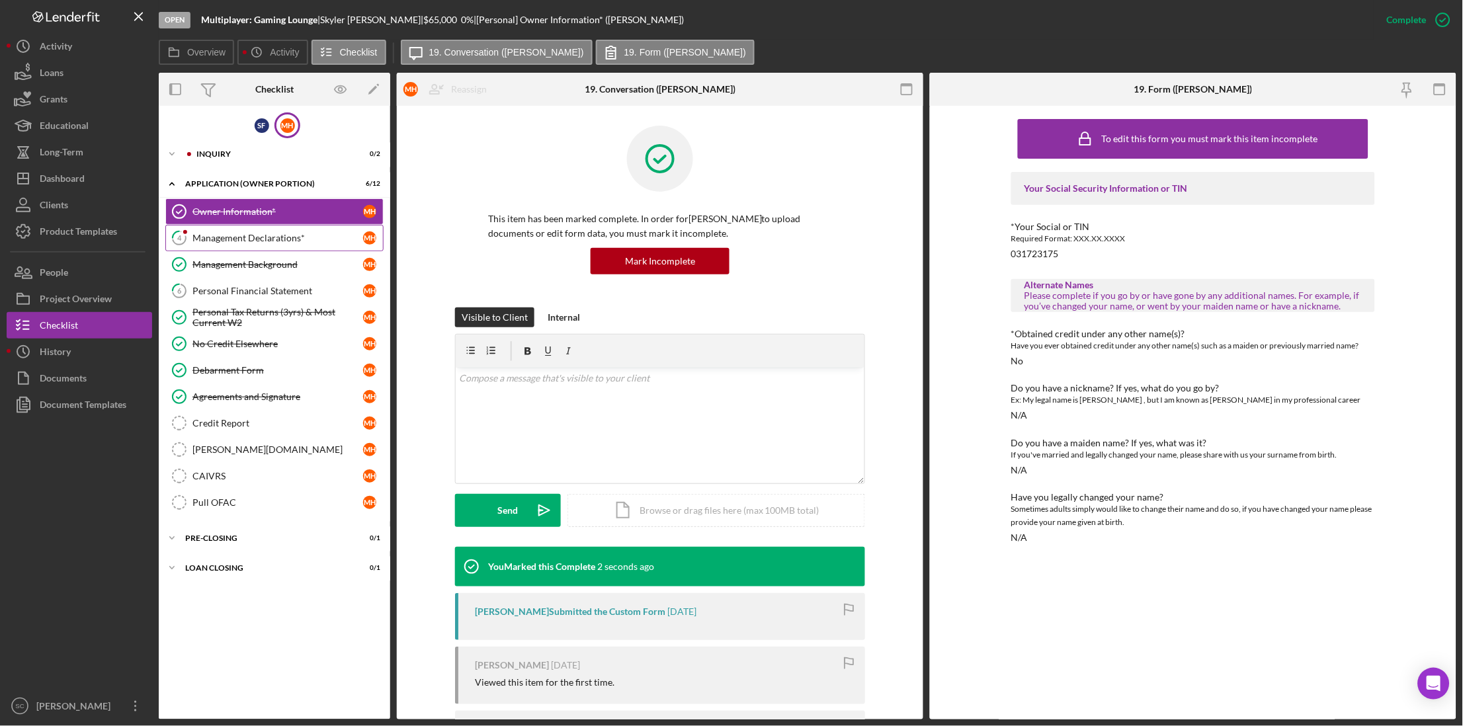
click at [245, 240] on div "Management Declarations*" at bounding box center [278, 238] width 171 height 11
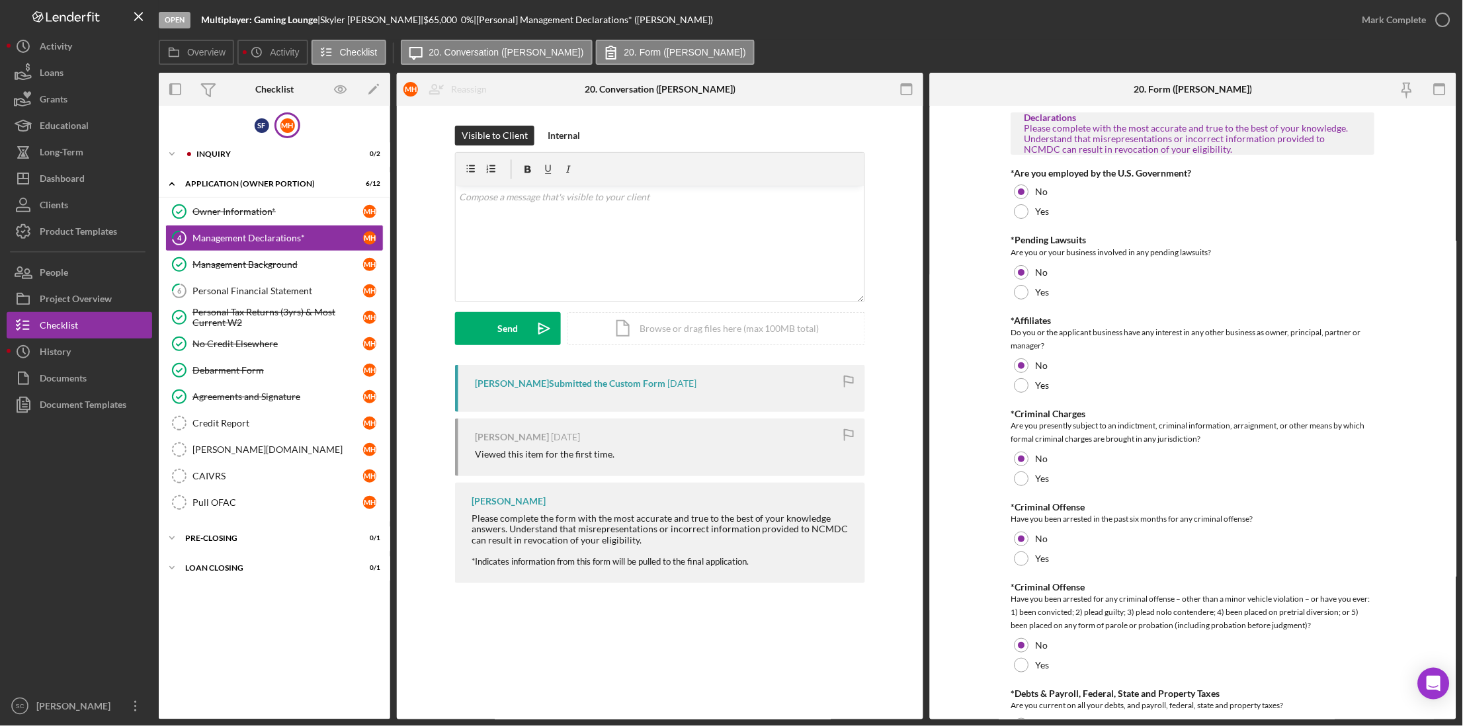
click at [1377, 36] on div "Mark Complete" at bounding box center [1403, 20] width 107 height 40
click at [1390, 13] on div "Mark Complete" at bounding box center [1395, 20] width 64 height 26
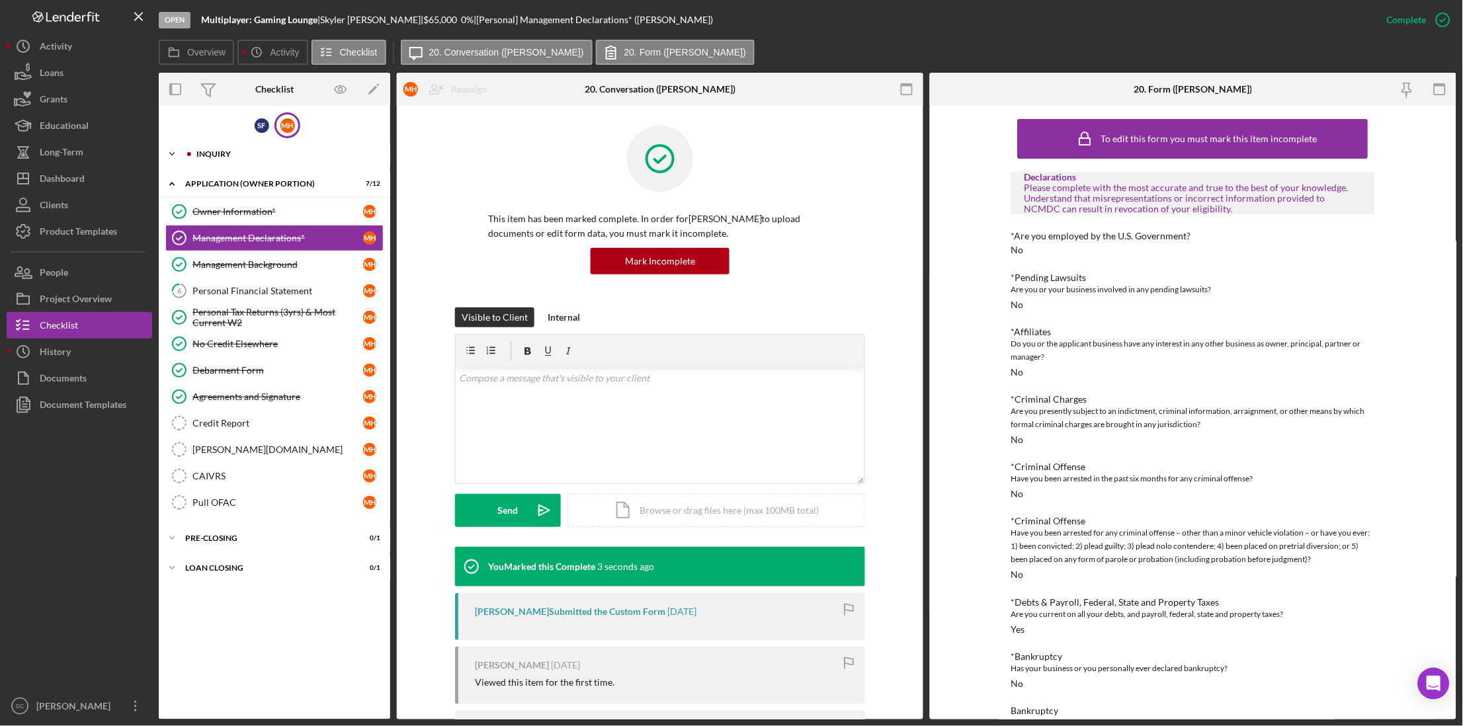
click at [218, 154] on div "INQUIRY" at bounding box center [284, 154] width 177 height 8
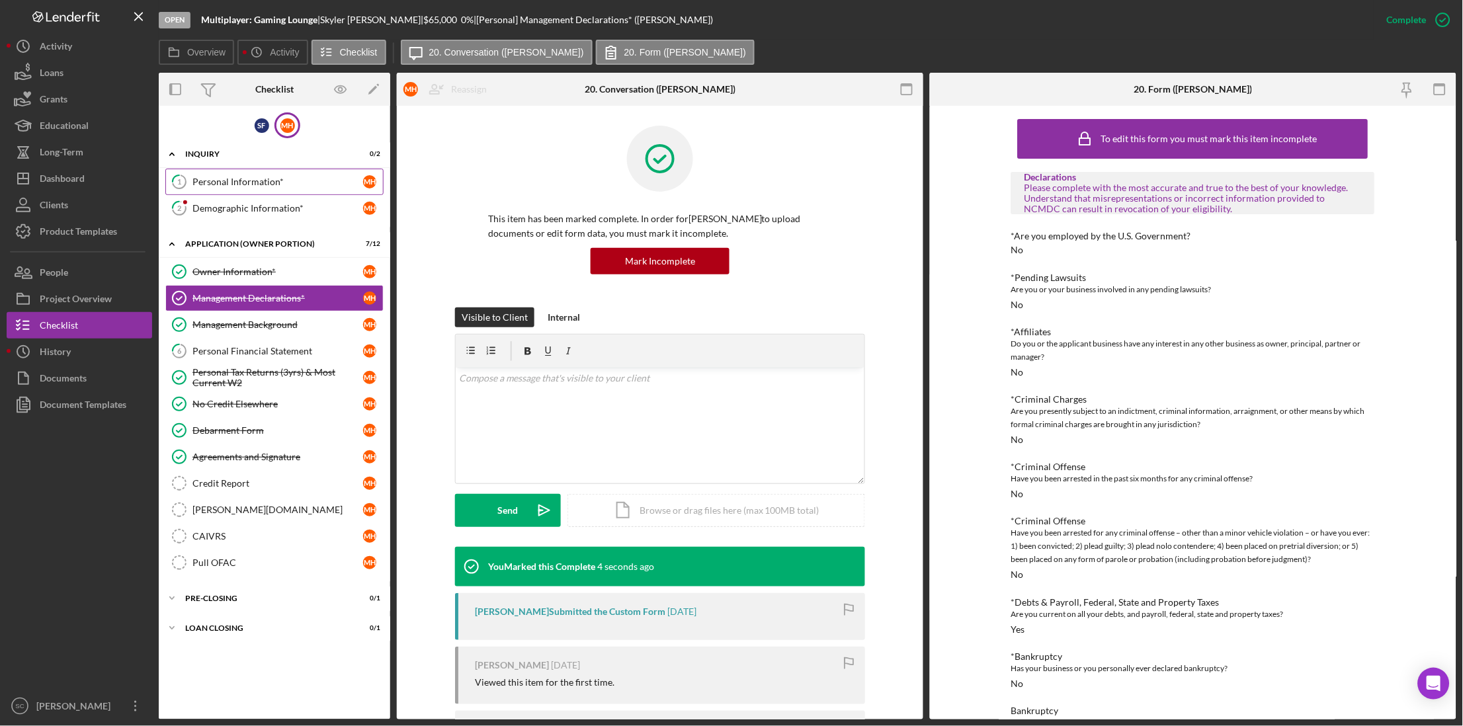
click at [220, 173] on link "1 Personal Information* M H" at bounding box center [274, 182] width 218 height 26
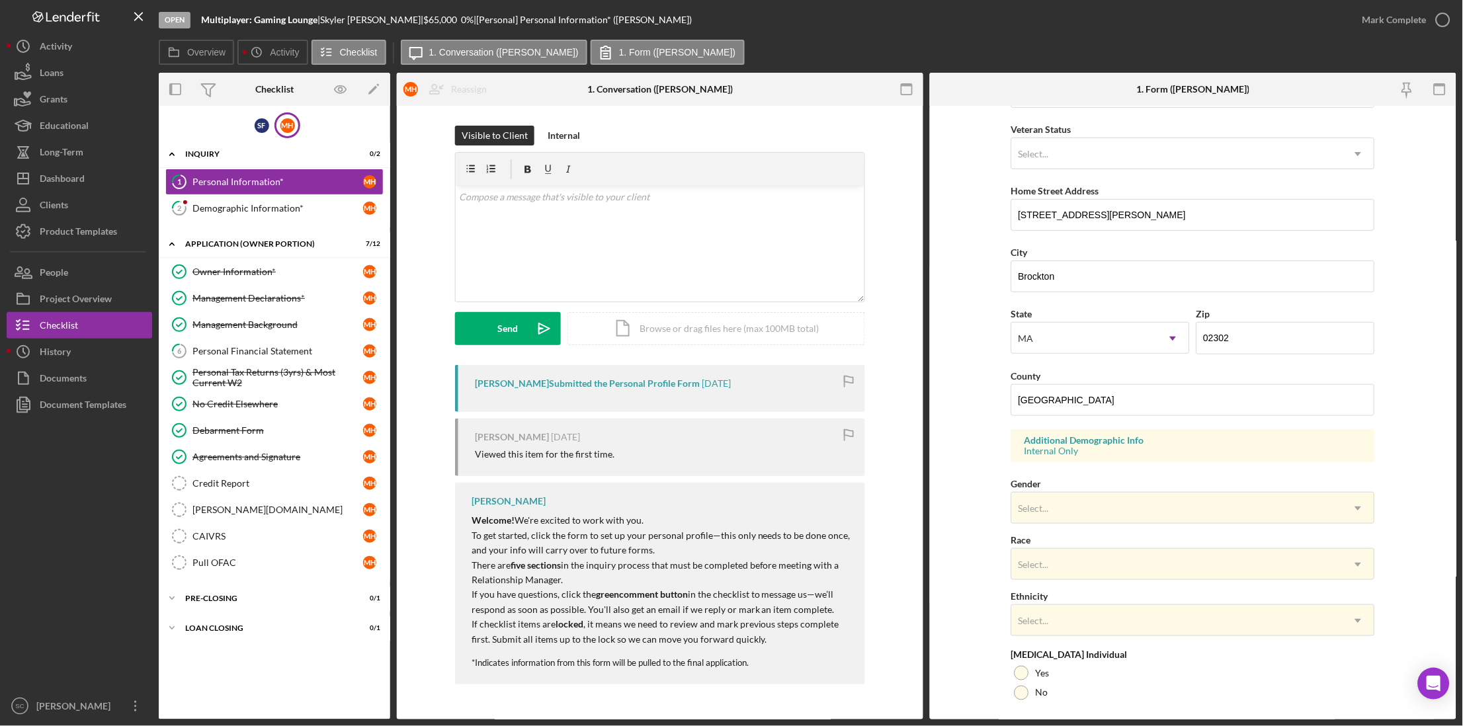
scroll to position [270, 0]
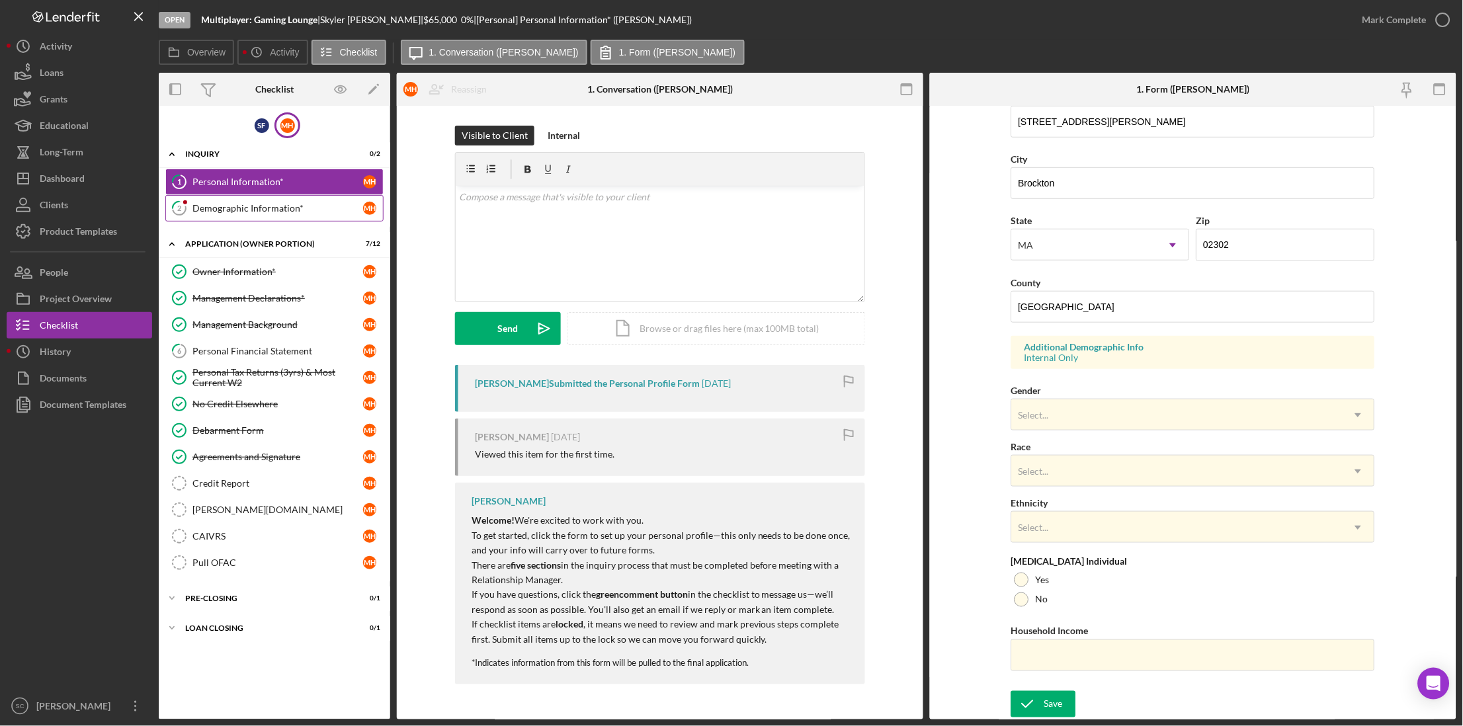
click at [221, 206] on div "Demographic Information*" at bounding box center [278, 208] width 171 height 11
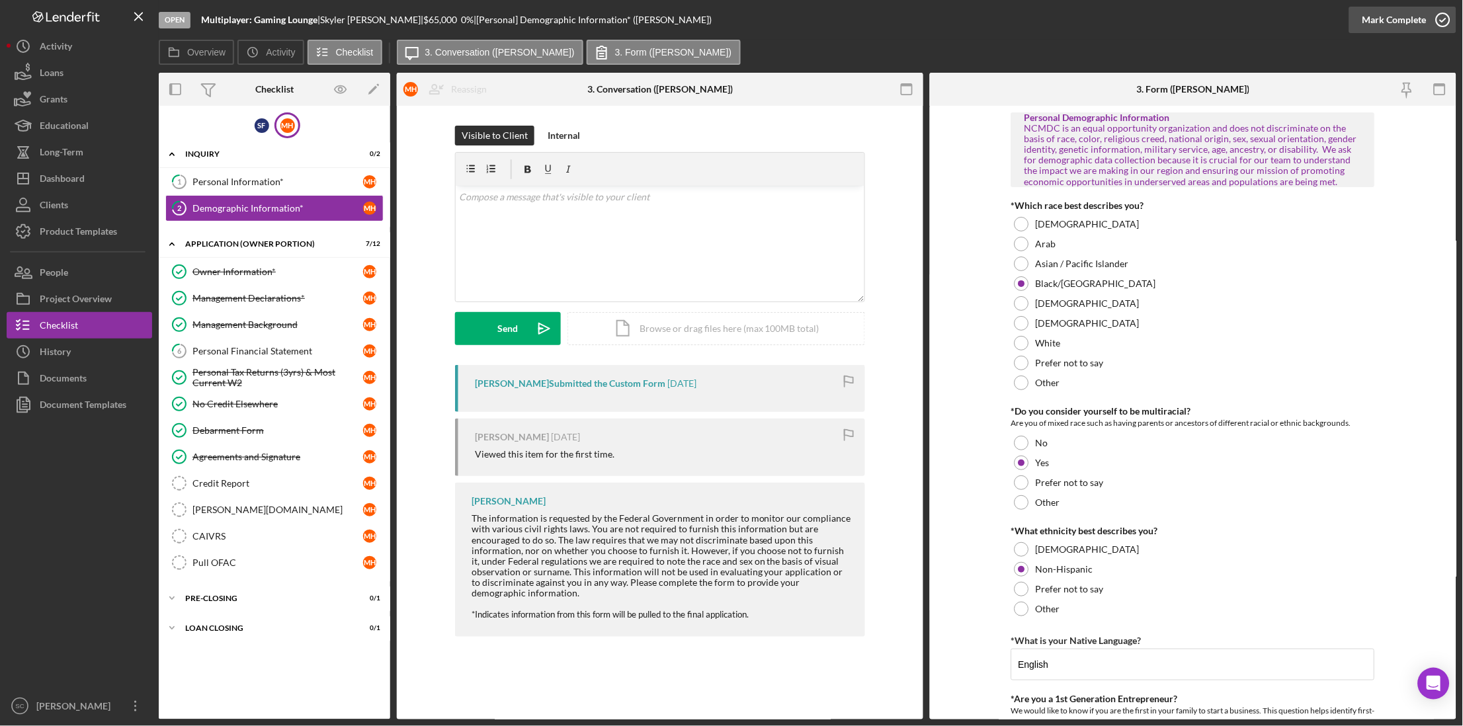
click at [1422, 21] on div "Mark Complete" at bounding box center [1395, 20] width 64 height 26
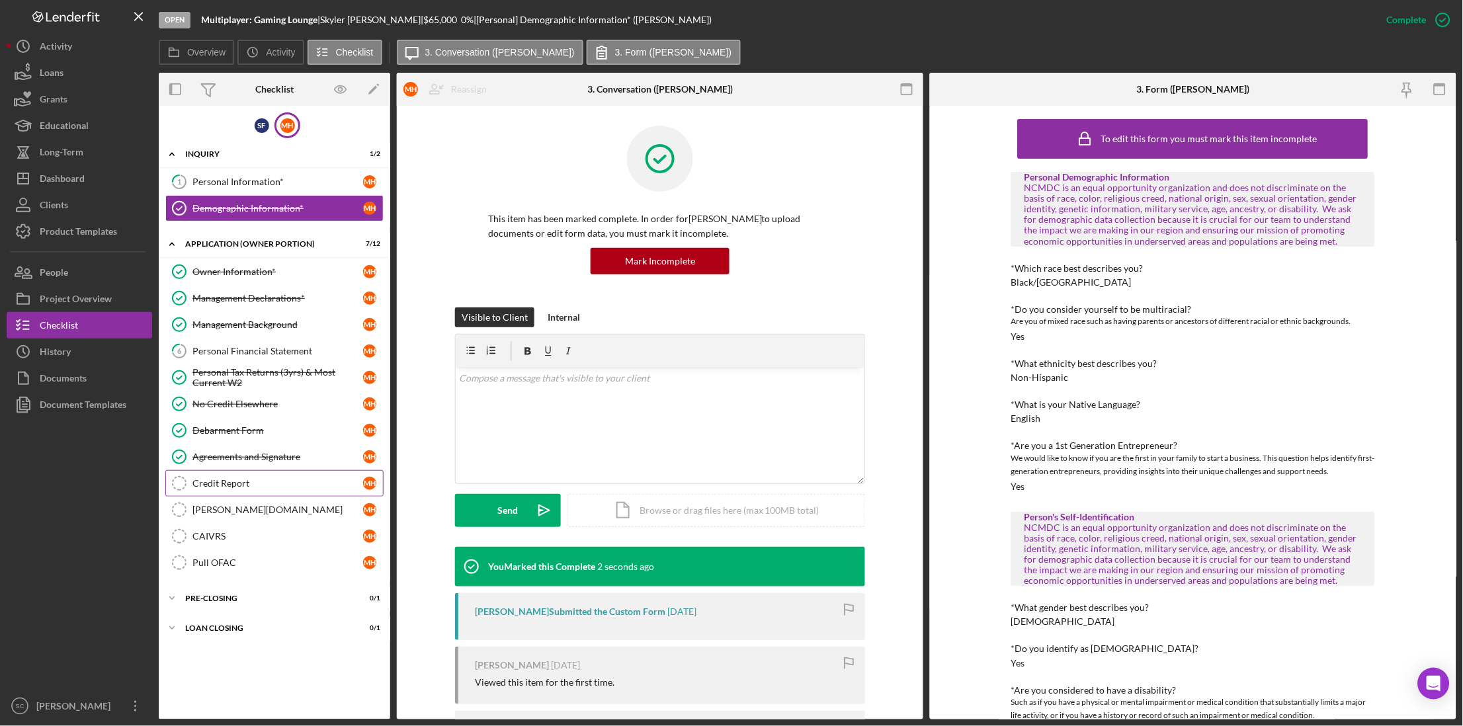
click at [238, 484] on div "Credit Report" at bounding box center [278, 483] width 171 height 11
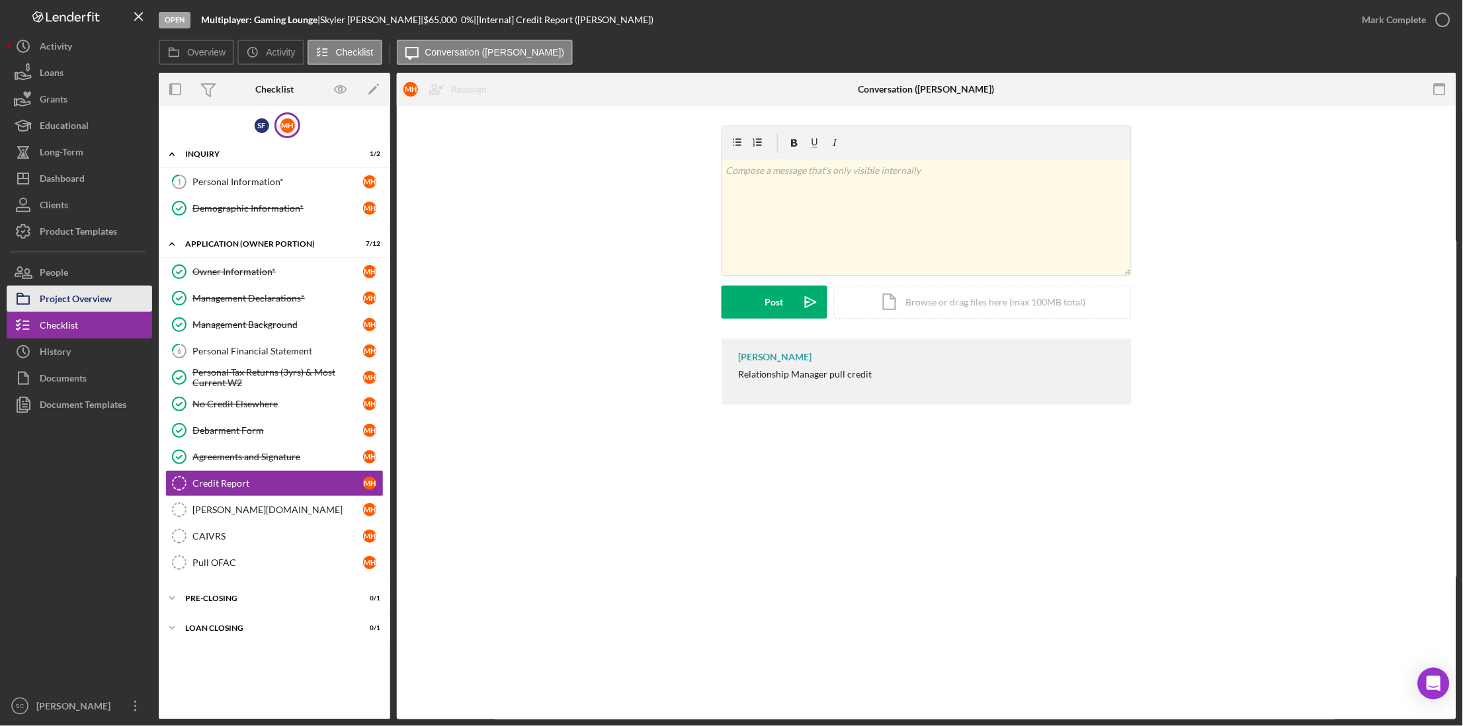
click at [64, 300] on div "Project Overview" at bounding box center [76, 301] width 72 height 30
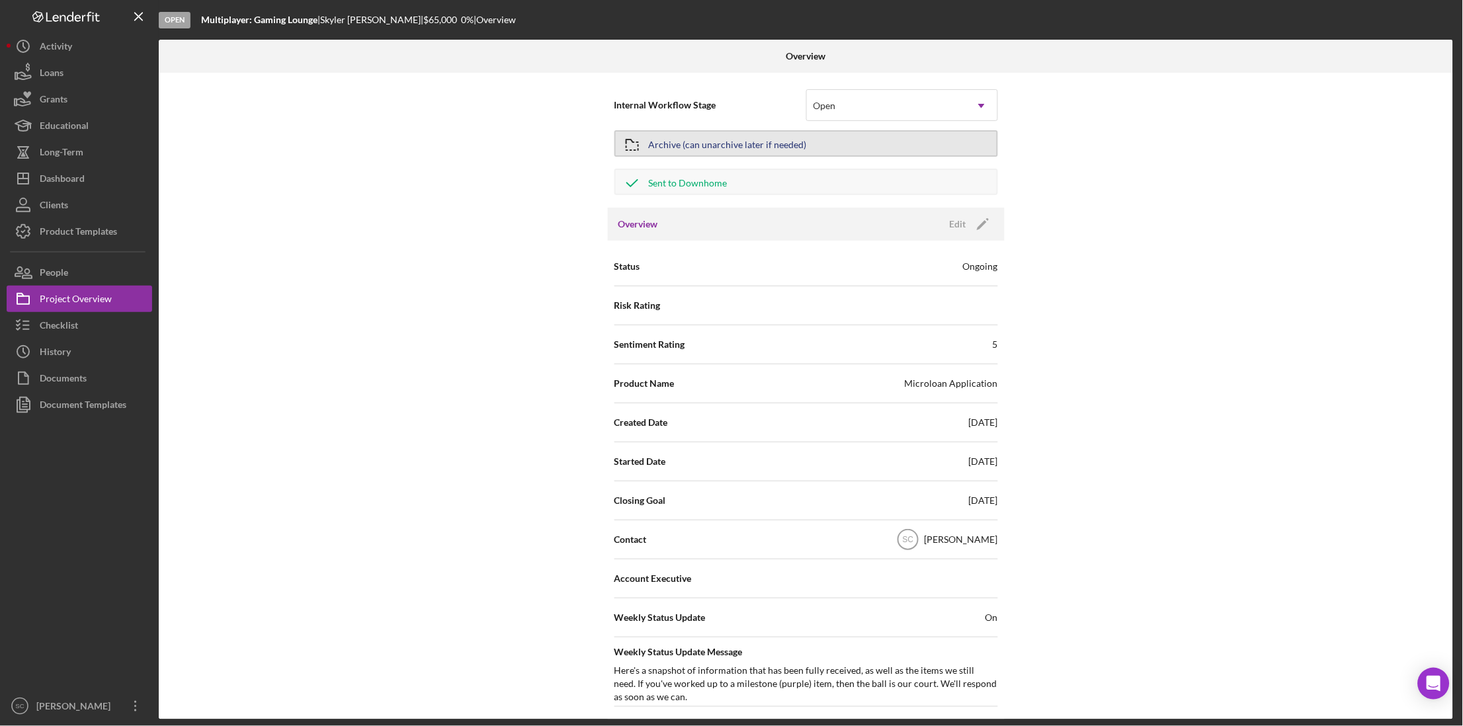
click at [729, 147] on div "Archive (can unarchive later if needed)" at bounding box center [728, 144] width 158 height 24
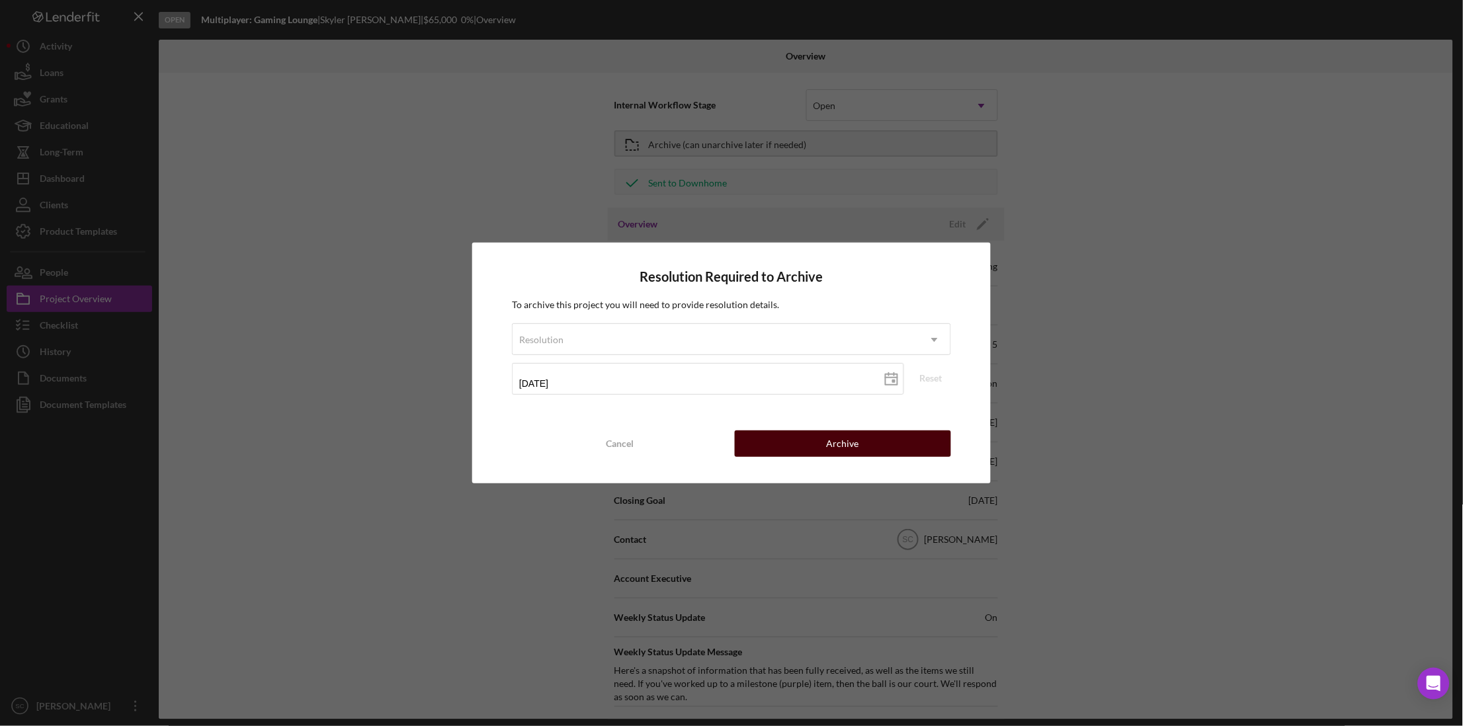
click at [773, 449] on button "Archive" at bounding box center [843, 444] width 216 height 26
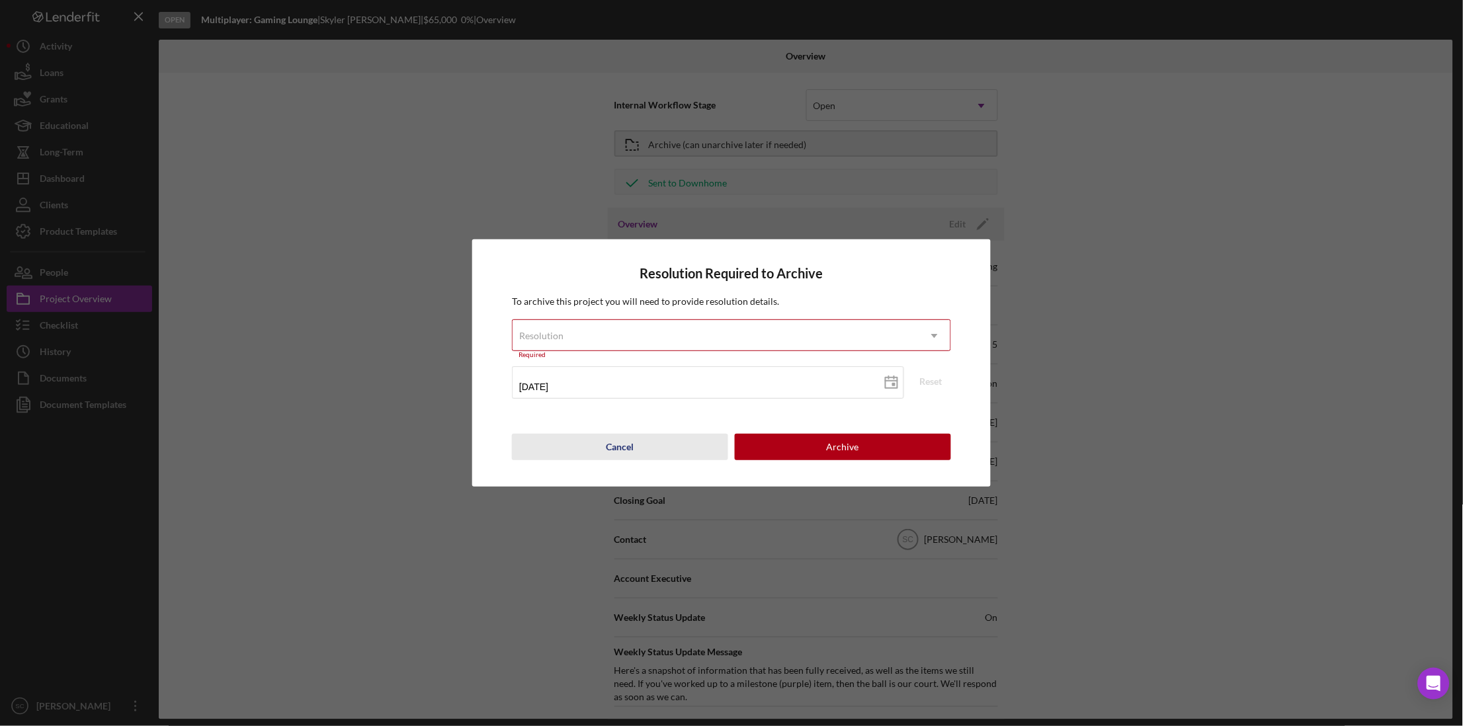
click at [630, 443] on div "Cancel" at bounding box center [621, 447] width 28 height 26
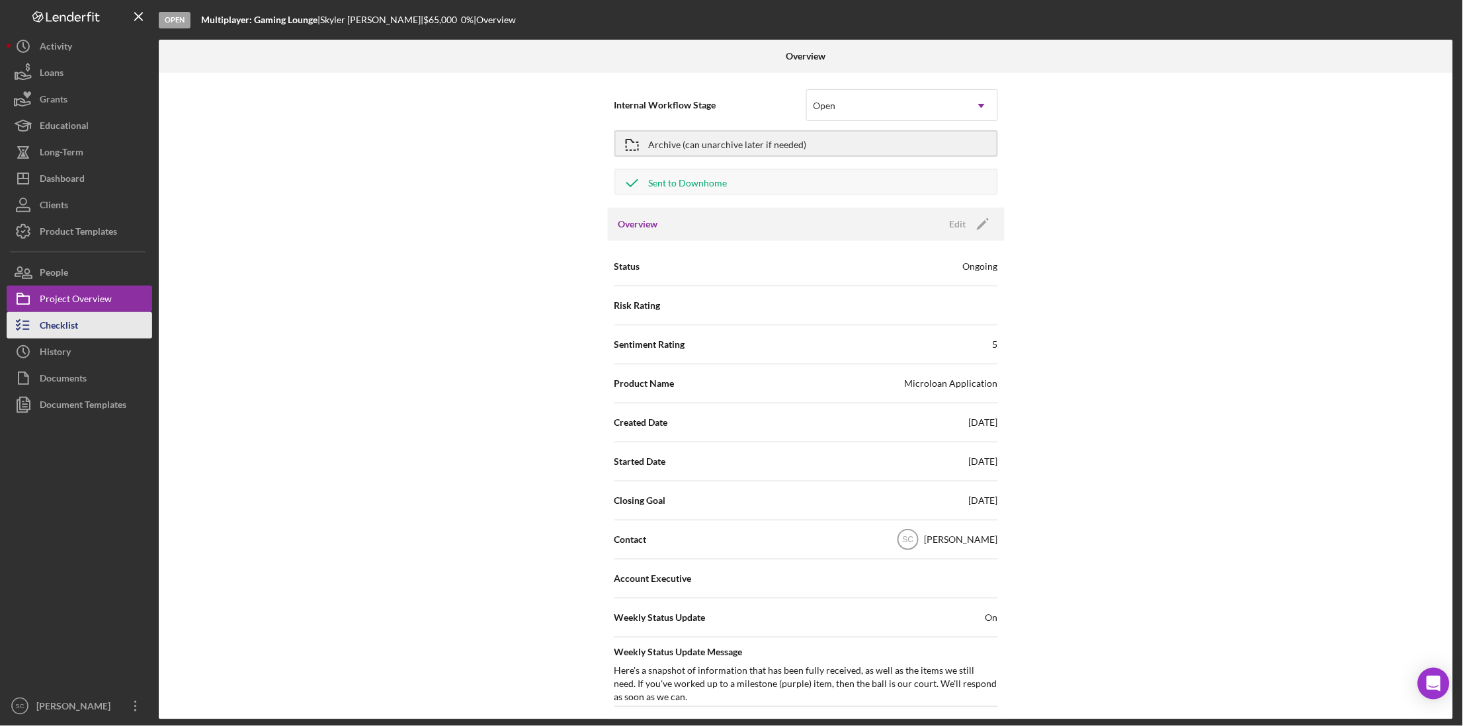
click at [61, 331] on div "Checklist" at bounding box center [59, 327] width 38 height 30
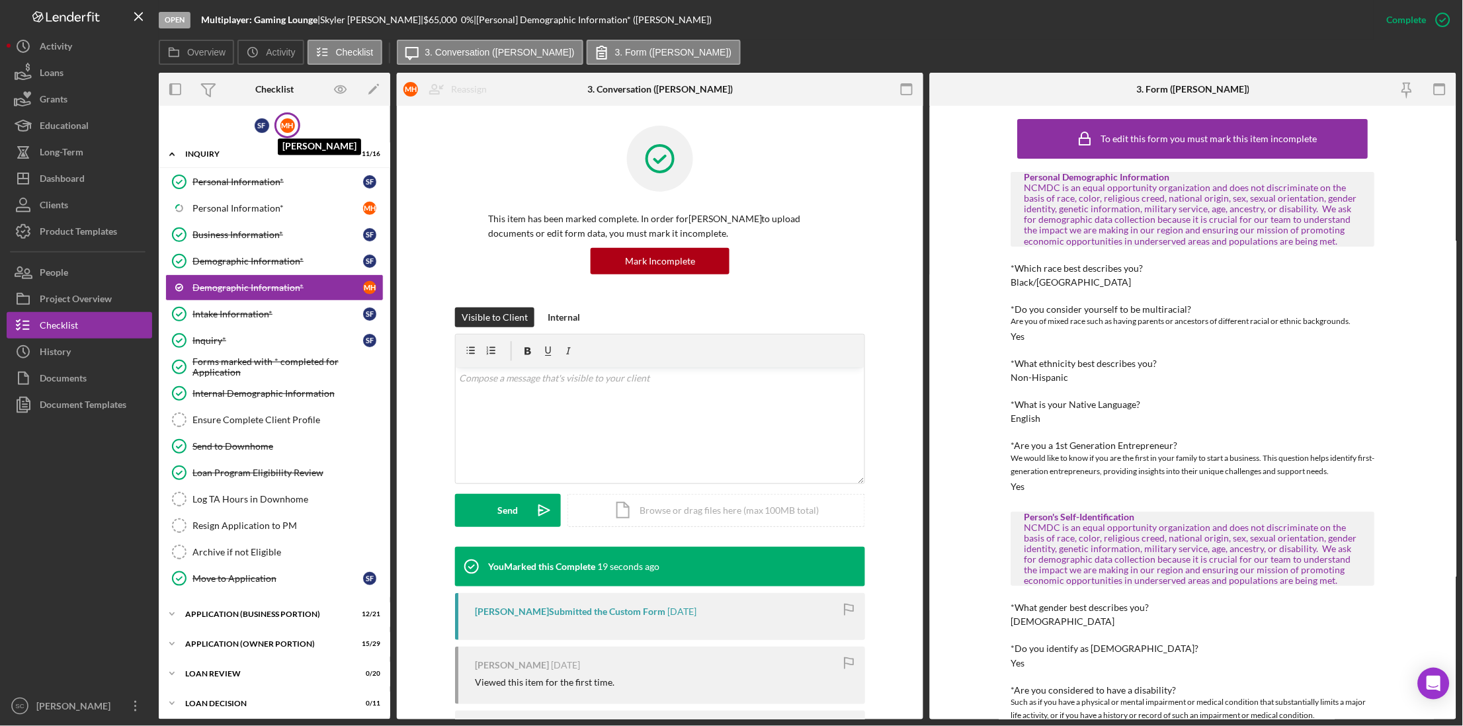
click at [290, 129] on div "M H" at bounding box center [288, 125] width 15 height 15
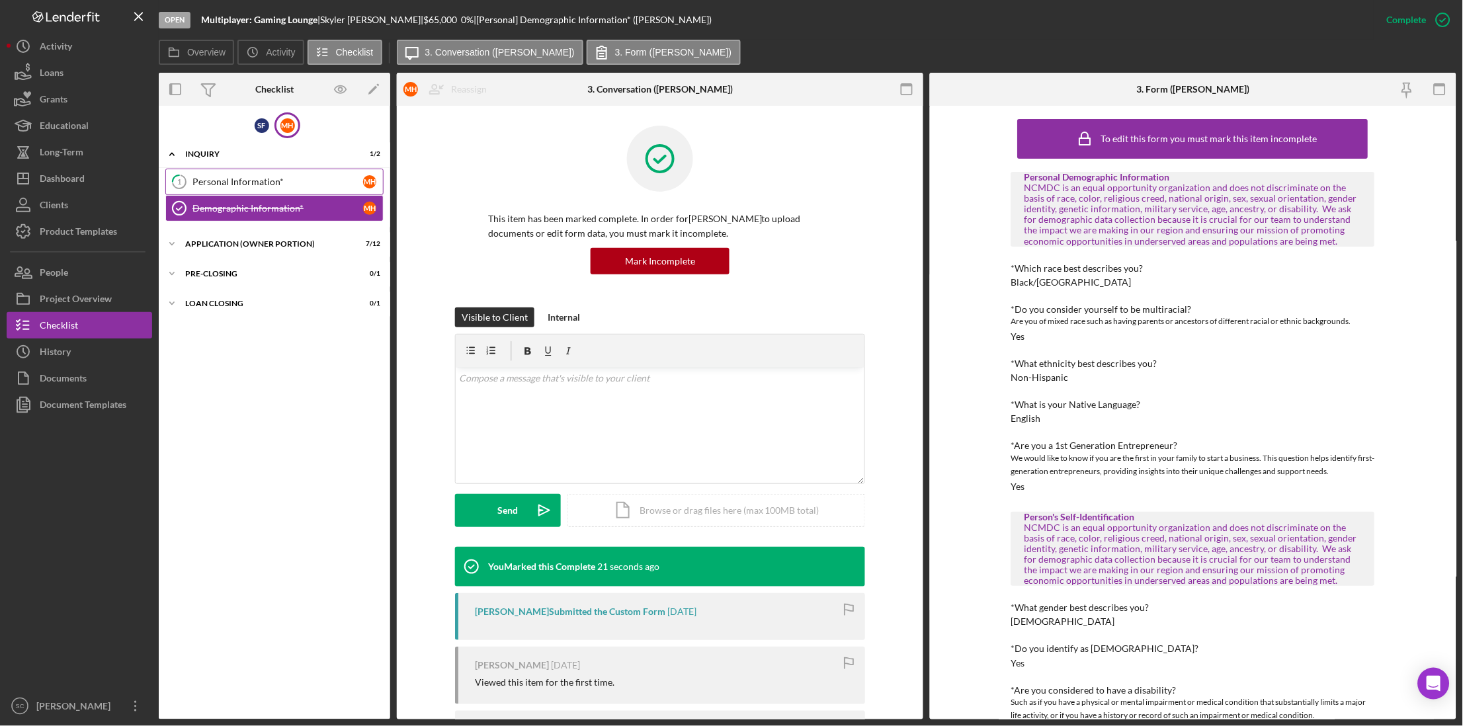
click at [259, 177] on div "Personal Information*" at bounding box center [278, 182] width 171 height 11
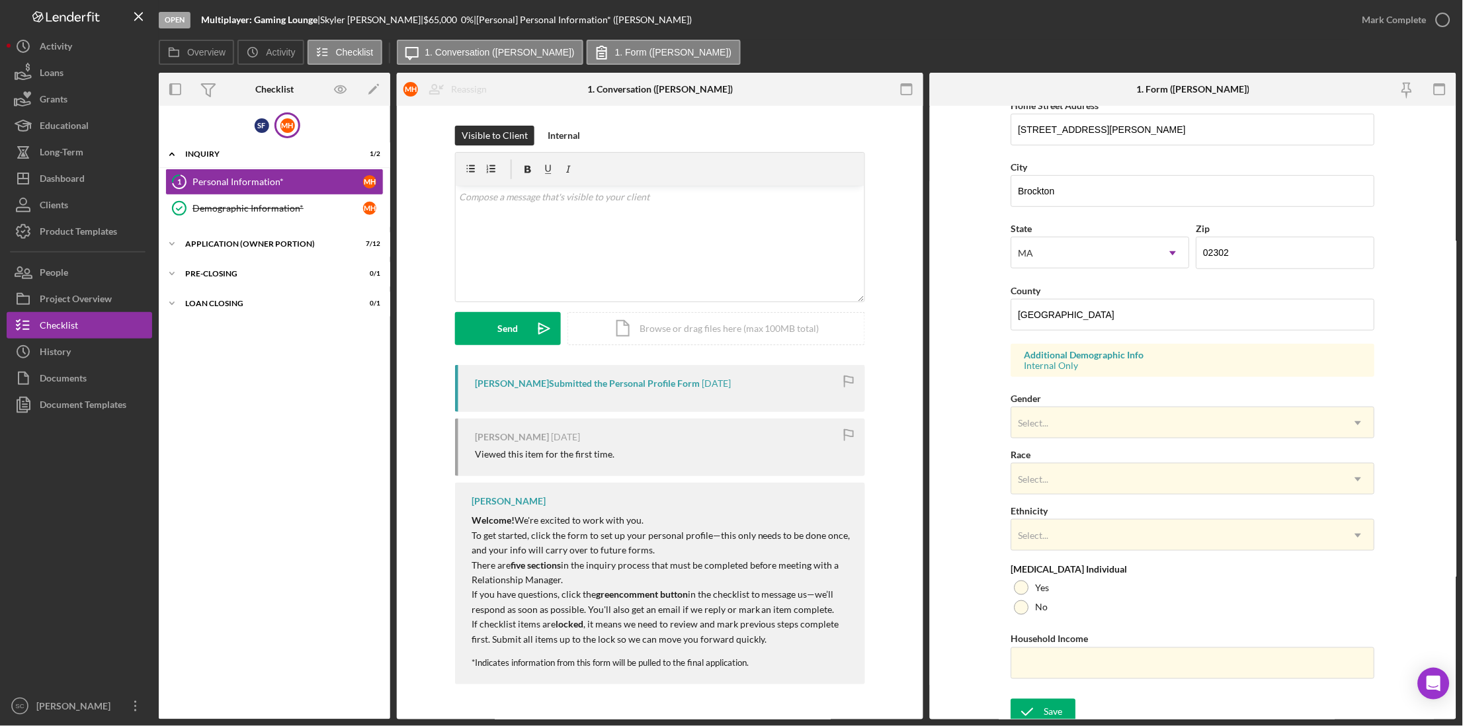
scroll to position [270, 0]
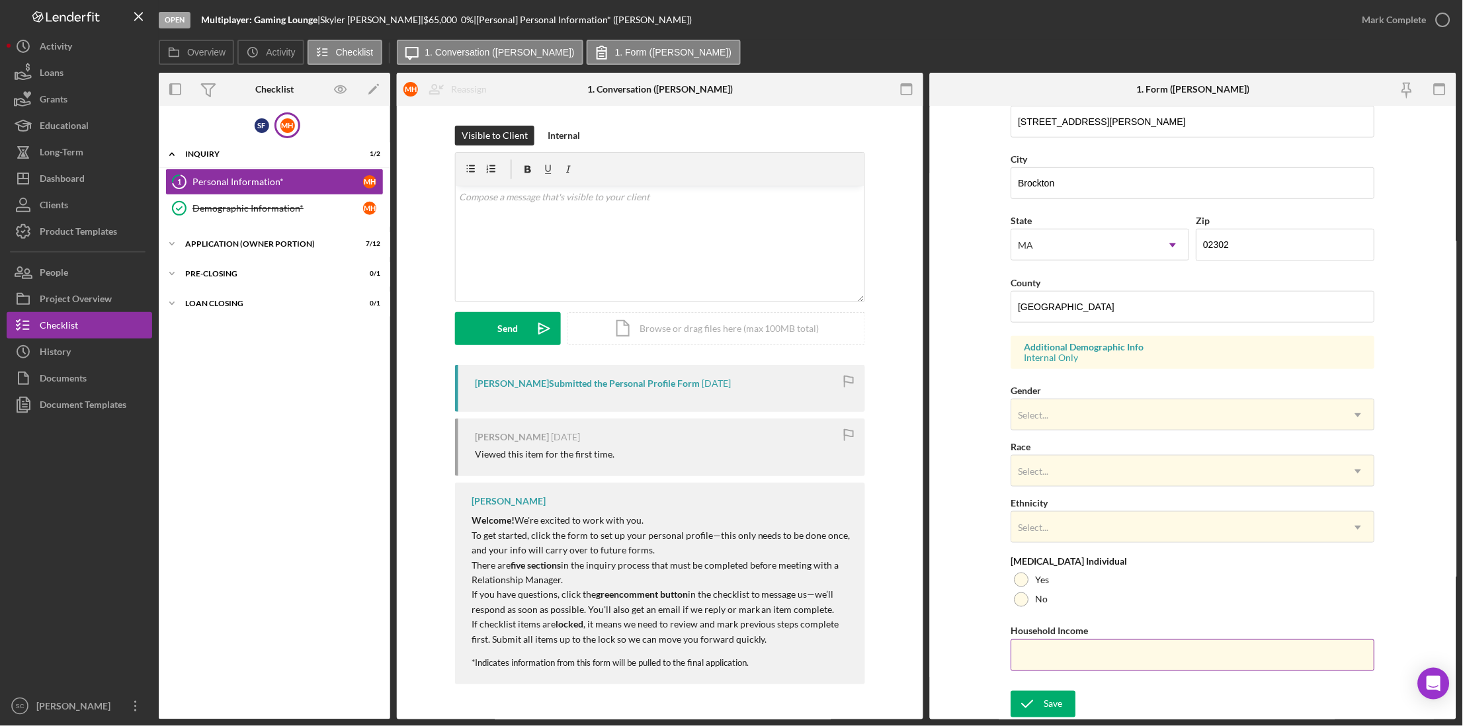
click at [1043, 663] on input "Household Income" at bounding box center [1194, 656] width 364 height 32
type input "$0"
click at [1025, 580] on div at bounding box center [1022, 580] width 15 height 15
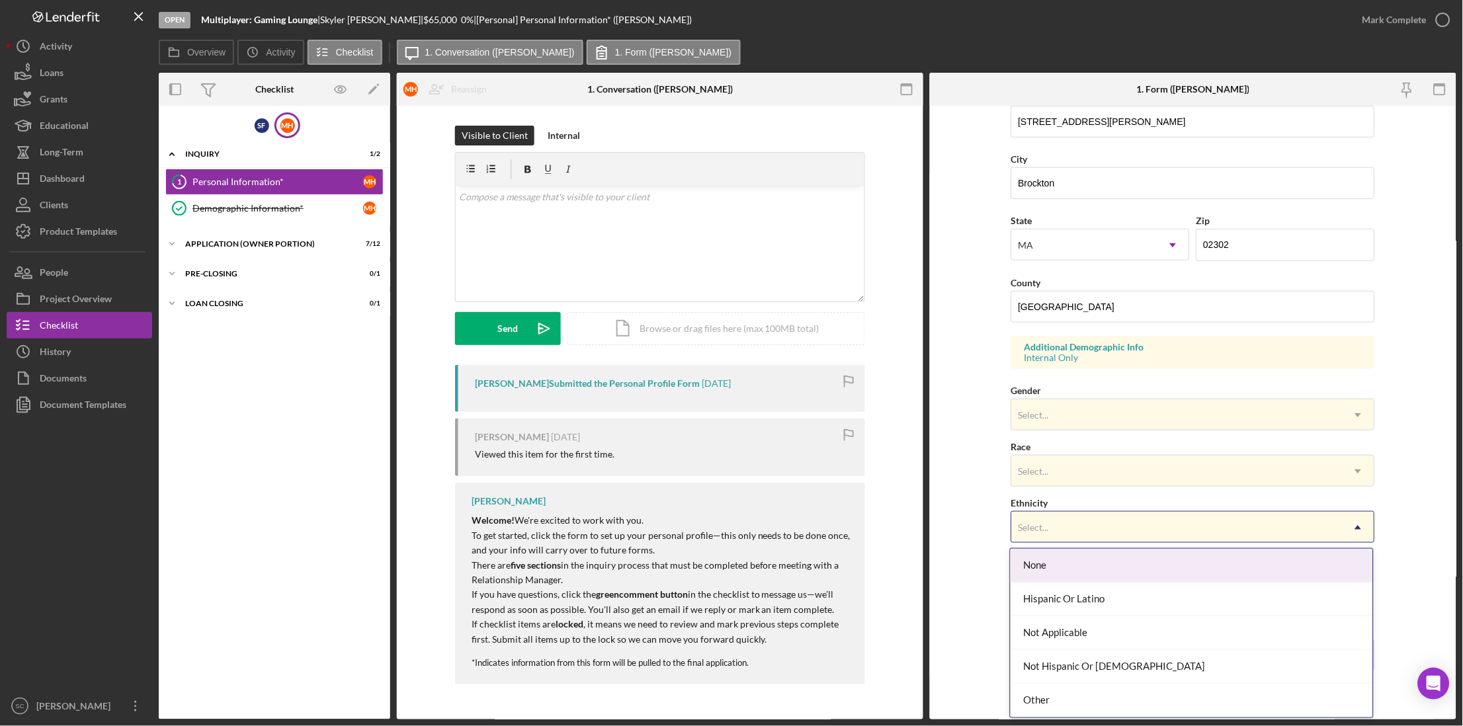
click at [1032, 532] on div "Select..." at bounding box center [1034, 528] width 30 height 11
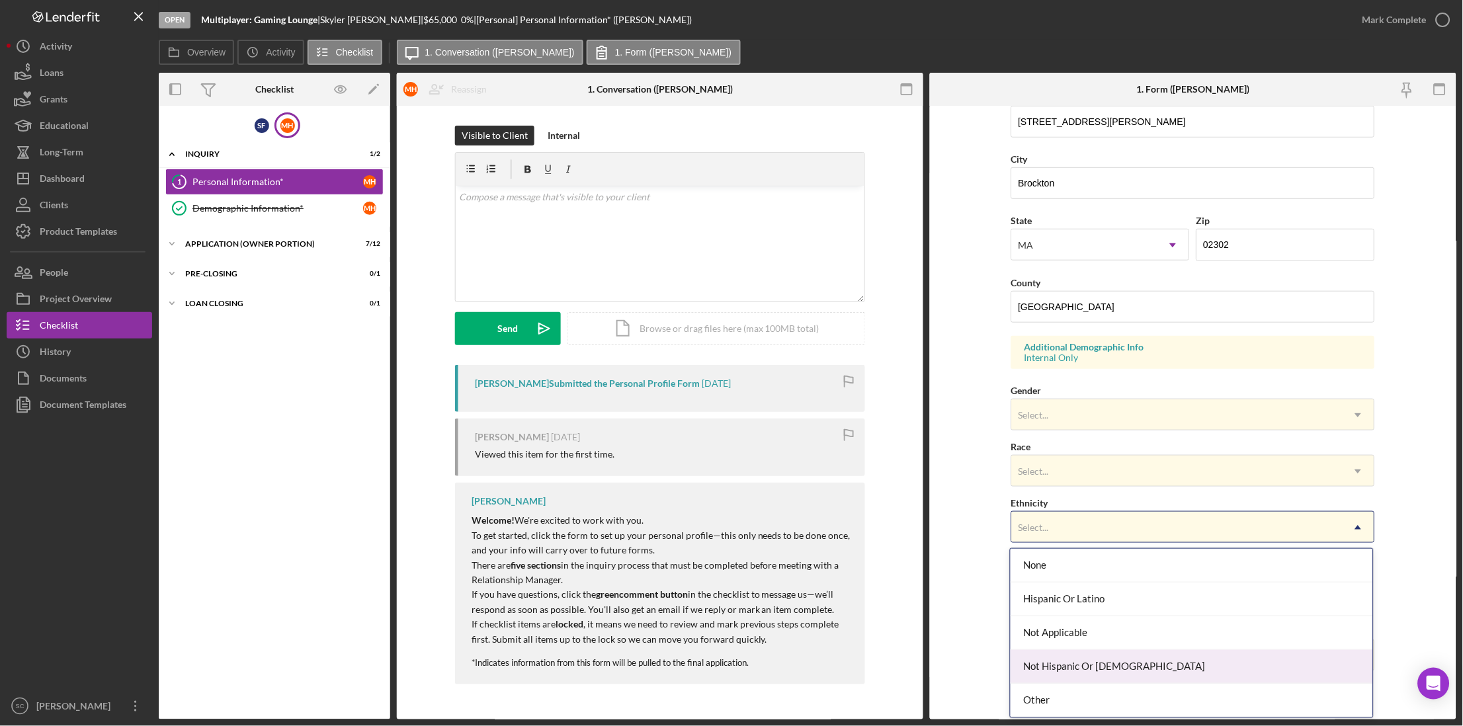
drag, startPoint x: 1041, startPoint y: 658, endPoint x: 1031, endPoint y: 617, distance: 42.2
click at [1040, 654] on div "Not Hispanic Or Latino" at bounding box center [1192, 667] width 363 height 34
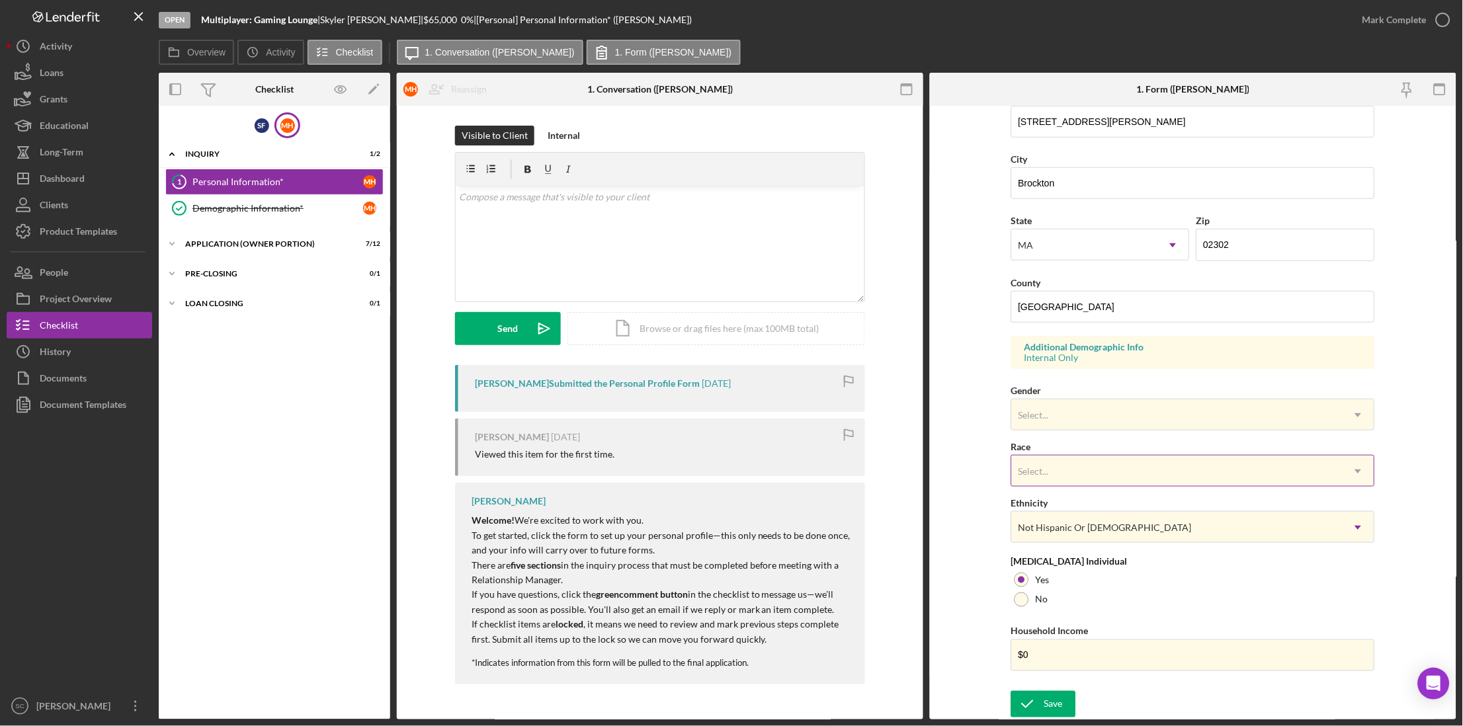
click at [1035, 479] on div "Select..." at bounding box center [1177, 471] width 331 height 30
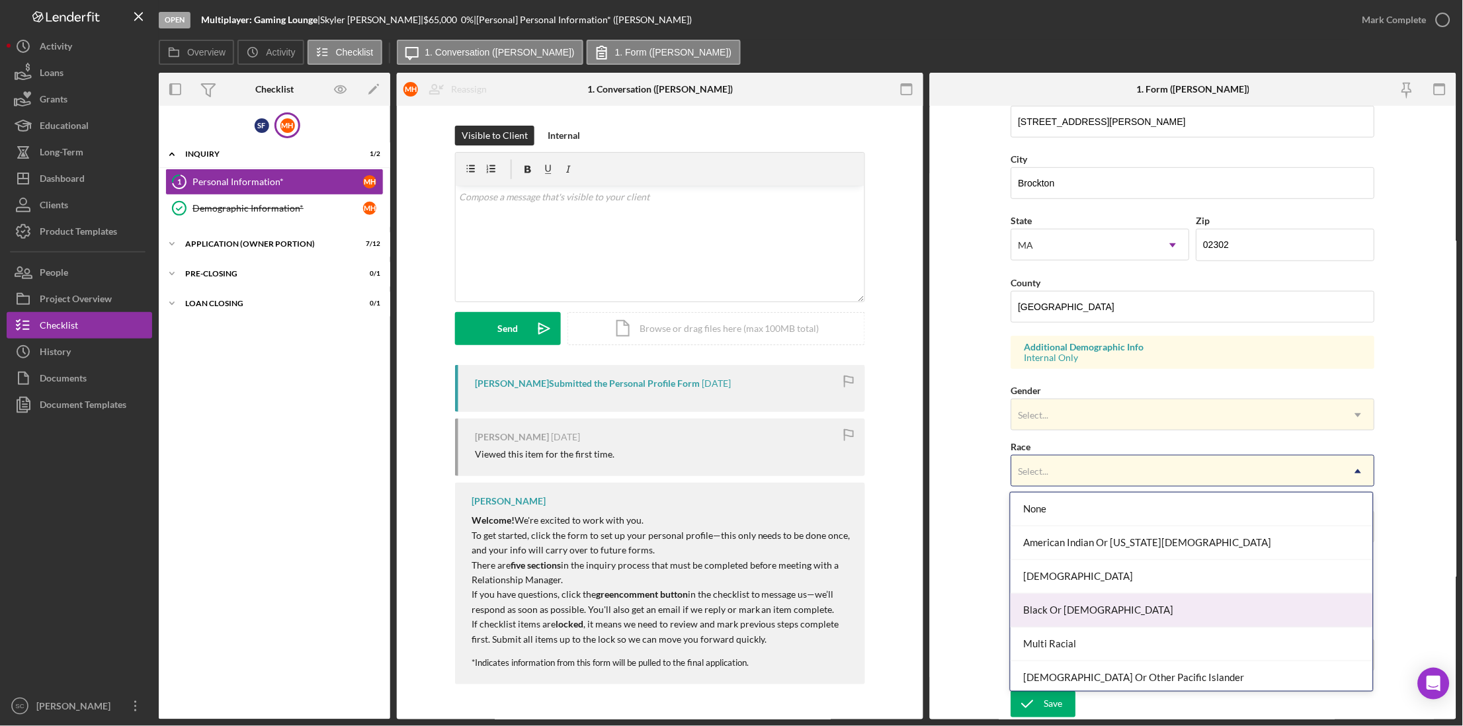
click at [1056, 606] on div "Black Or African American" at bounding box center [1192, 611] width 363 height 34
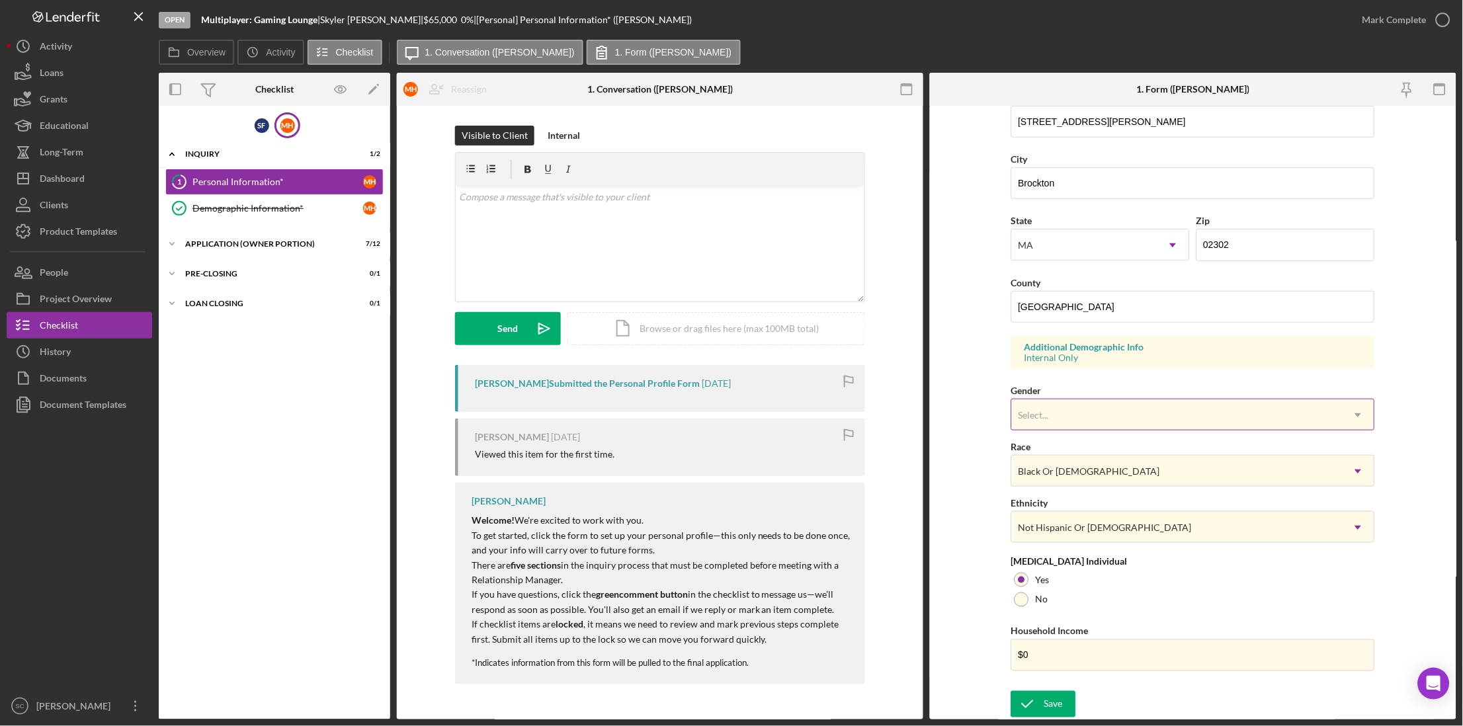
click at [1041, 419] on div "Select..." at bounding box center [1034, 415] width 30 height 11
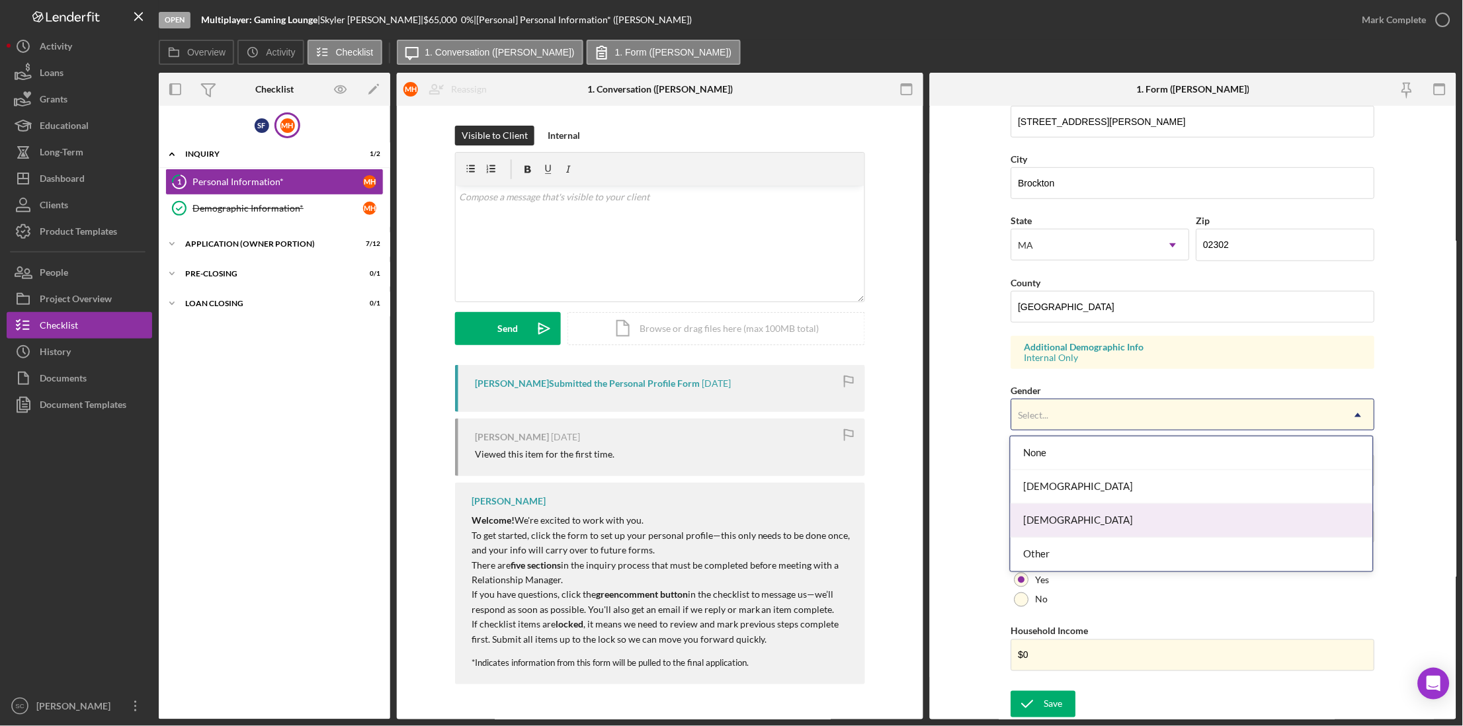
click at [1045, 517] on div "Male" at bounding box center [1192, 521] width 363 height 34
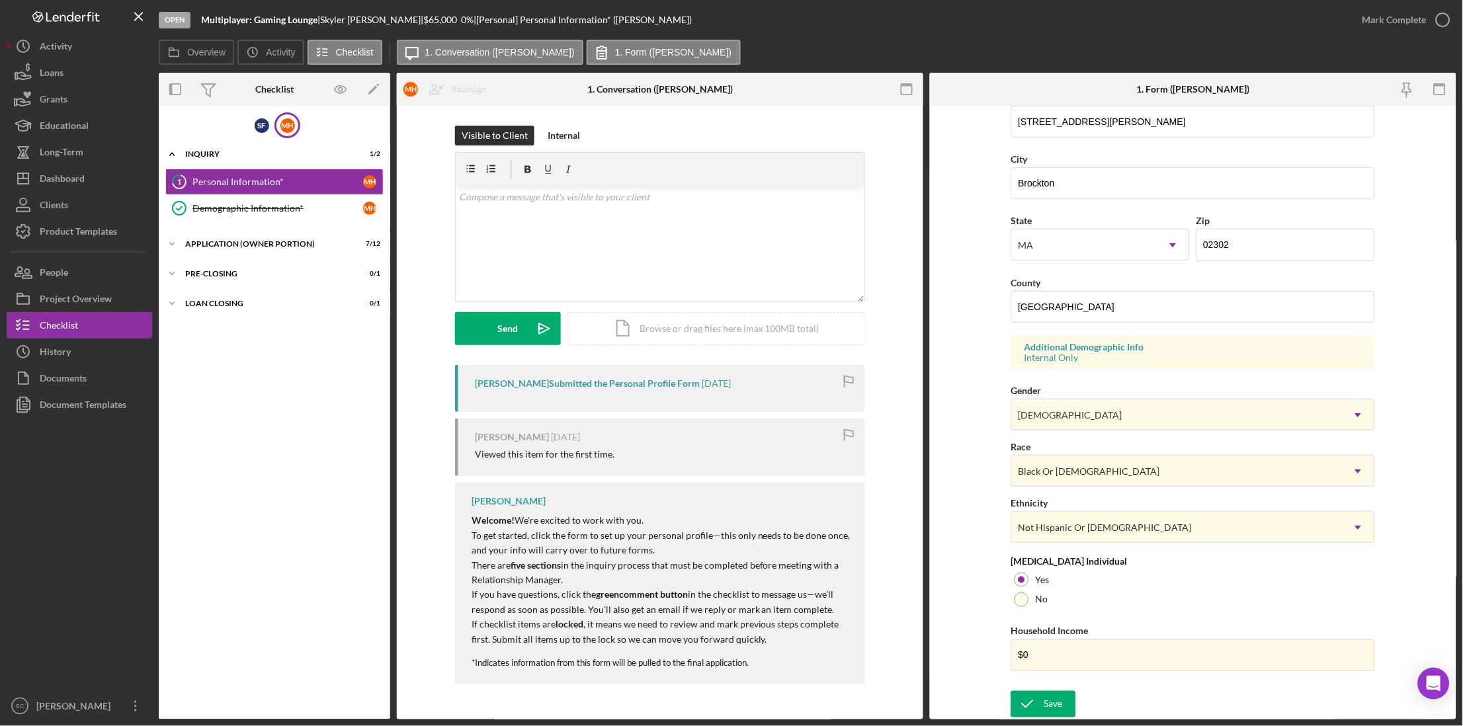
click at [985, 560] on form "First Name Marquise Middle Name Last Name Harding Job Title N/A Date of Birth 1…" at bounding box center [1193, 413] width 527 height 614
click at [1045, 713] on div "Save" at bounding box center [1054, 704] width 19 height 26
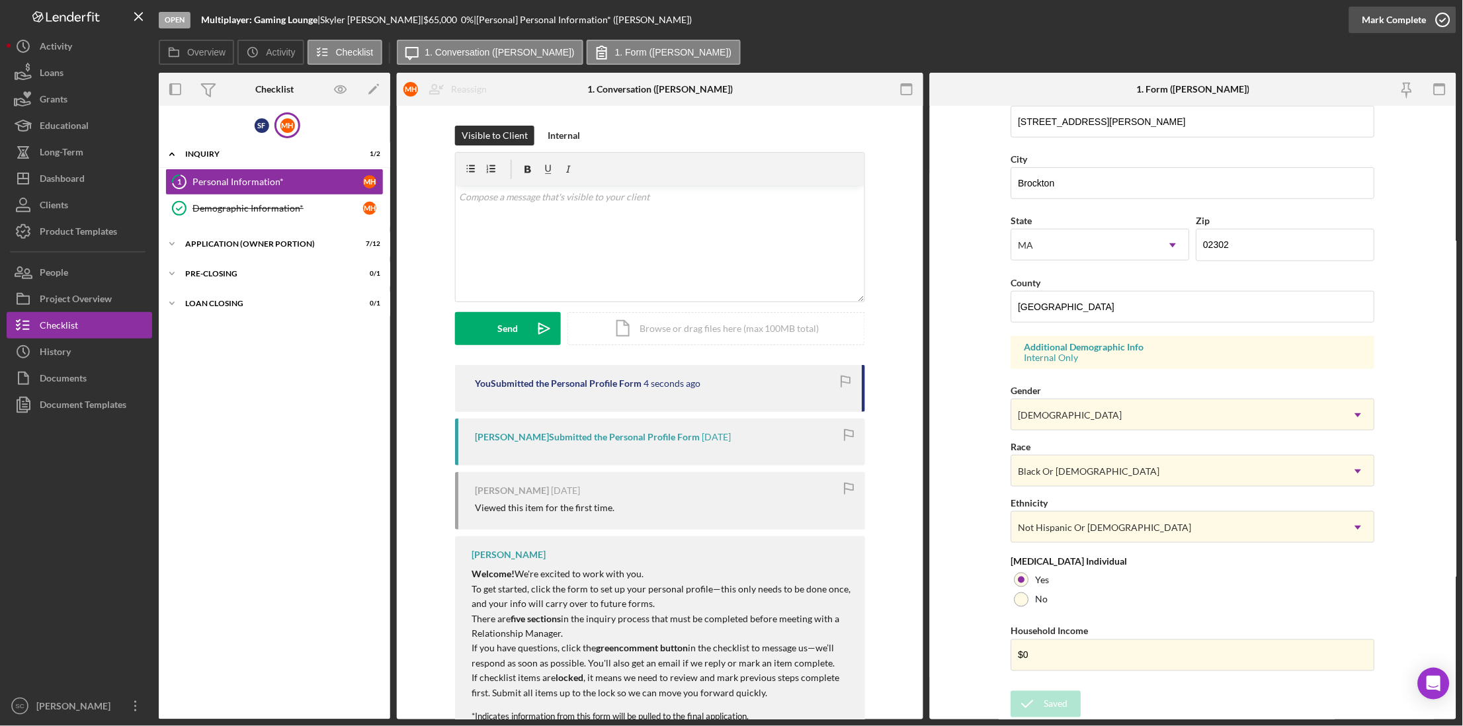
click at [1418, 13] on div "Mark Complete" at bounding box center [1395, 20] width 64 height 26
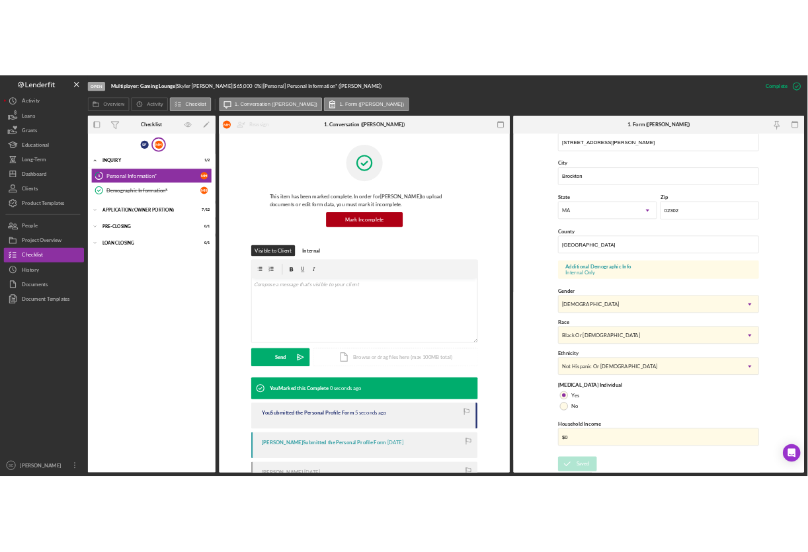
scroll to position [3, 0]
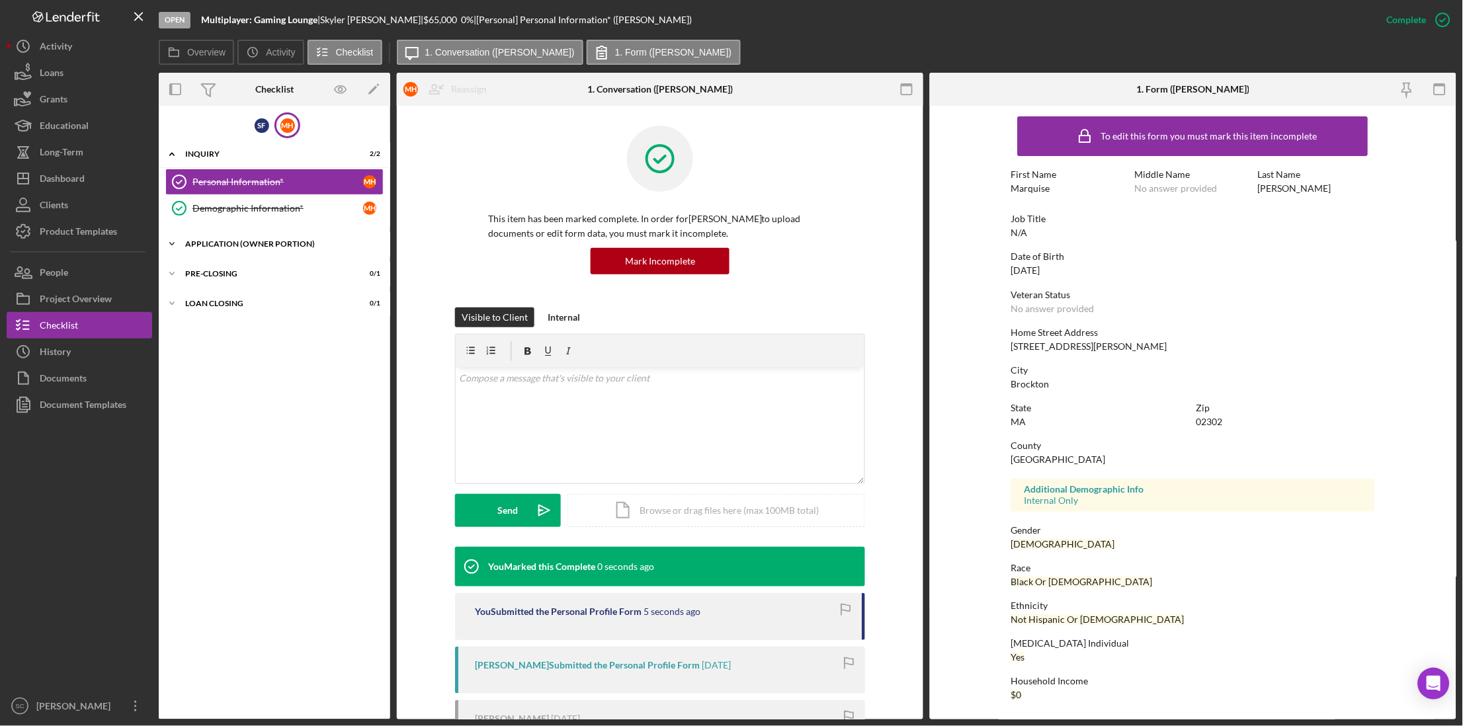
click at [231, 240] on div "APPLICATION (OWNER PORTION)" at bounding box center [279, 244] width 189 height 8
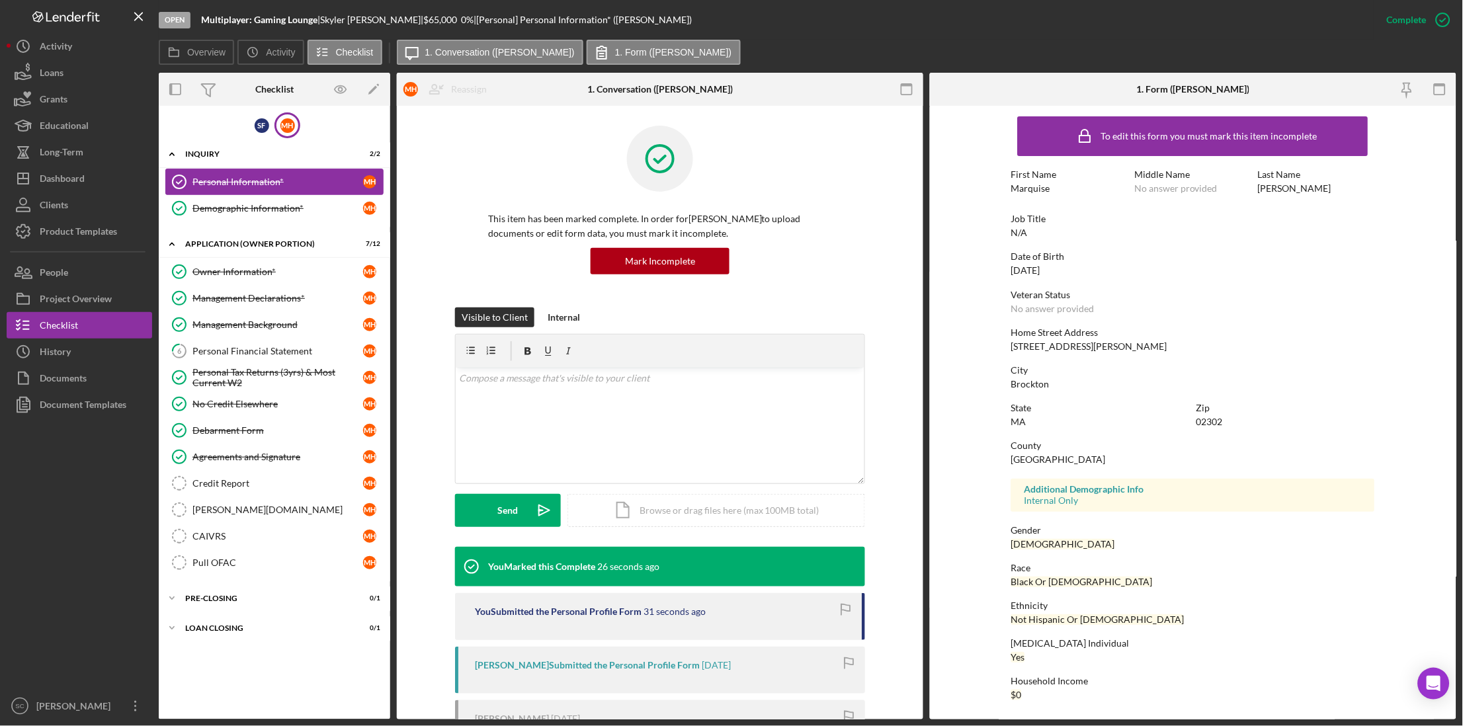
click at [234, 183] on div "Personal Information*" at bounding box center [278, 182] width 171 height 11
click at [242, 484] on div "Credit Report" at bounding box center [278, 483] width 171 height 11
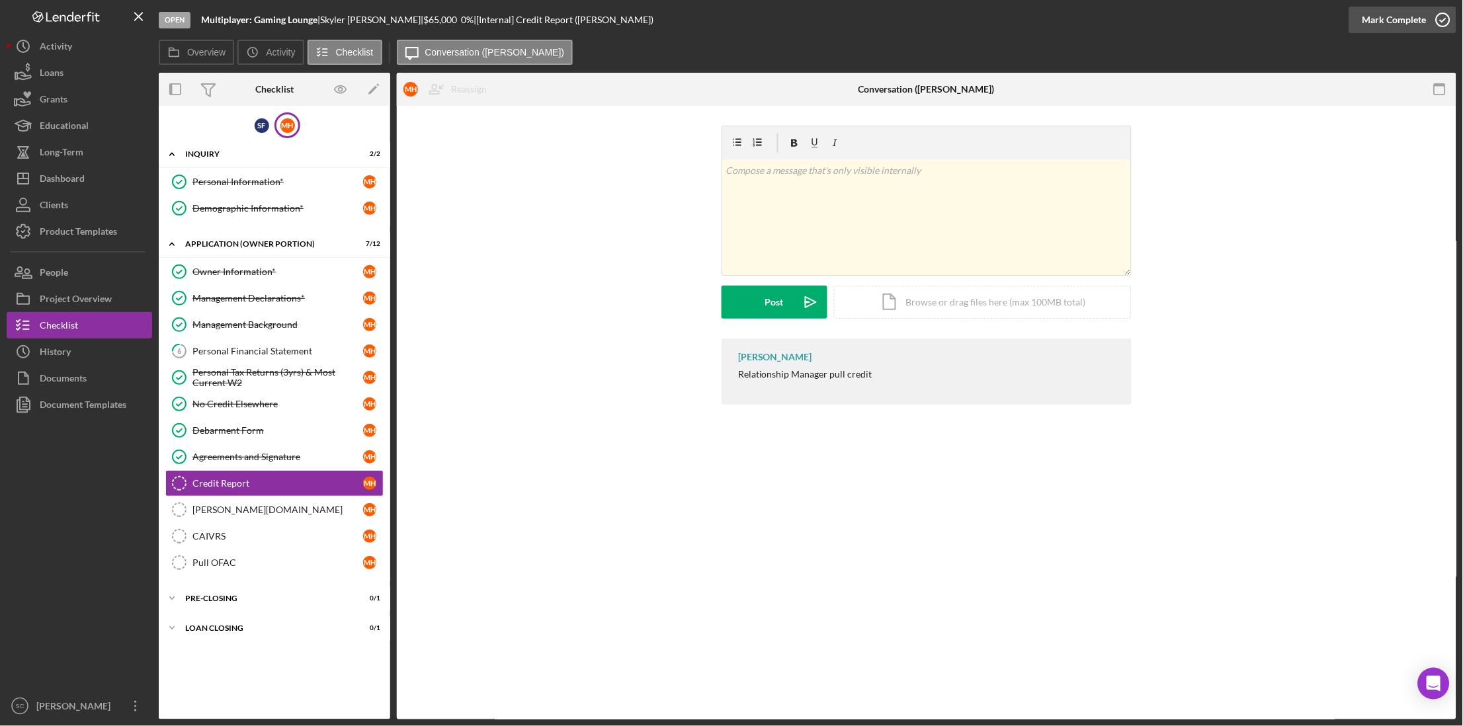
click at [1442, 17] on icon "button" at bounding box center [1443, 19] width 33 height 33
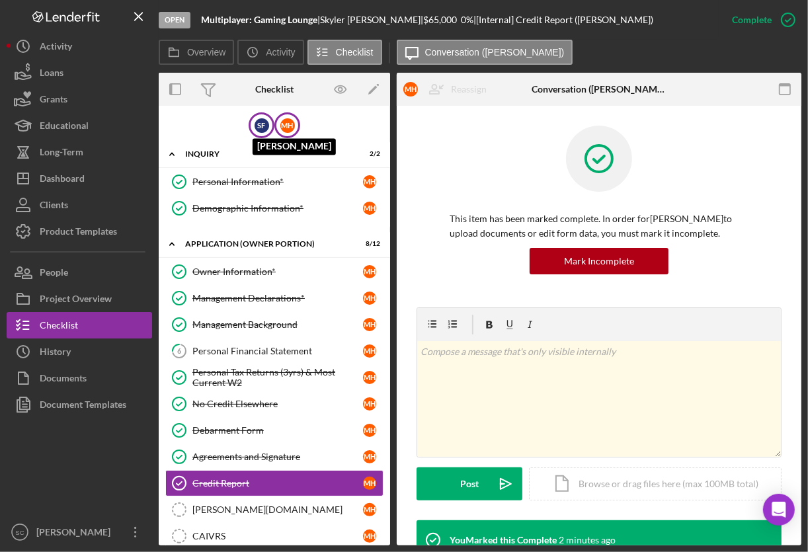
click at [255, 122] on div "S F" at bounding box center [262, 125] width 15 height 15
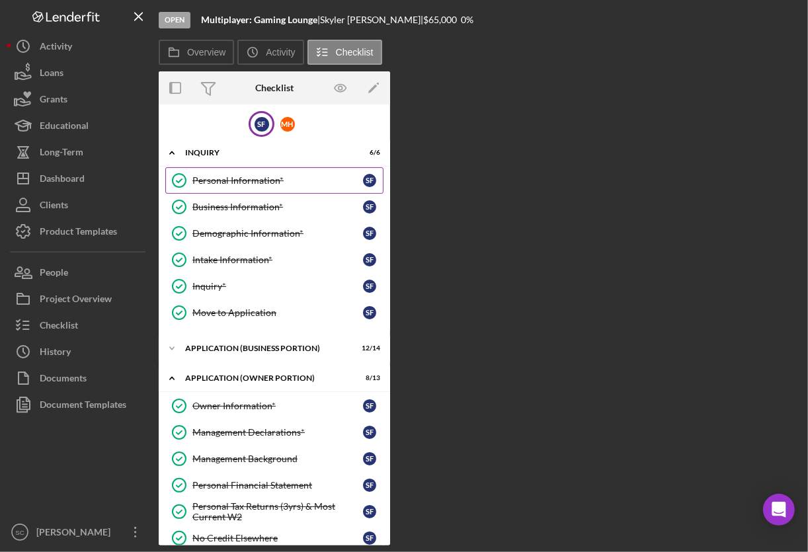
click at [228, 179] on div "Personal Information*" at bounding box center [278, 180] width 171 height 11
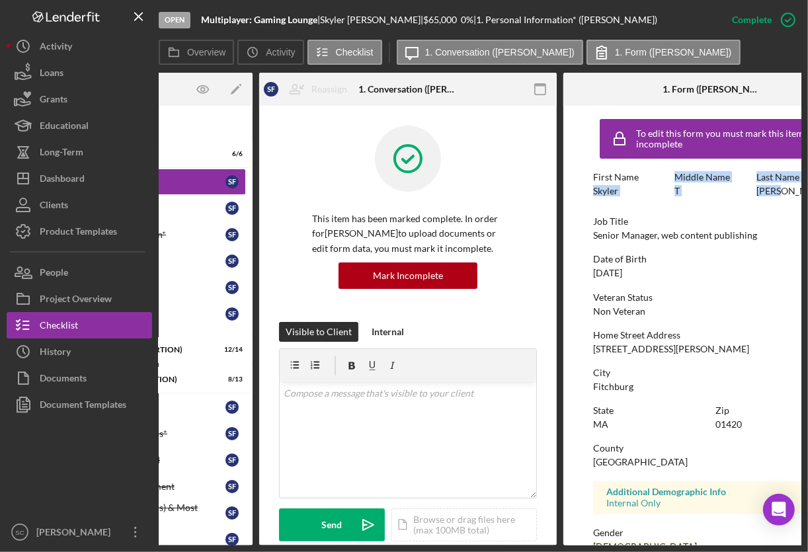
scroll to position [0, 196]
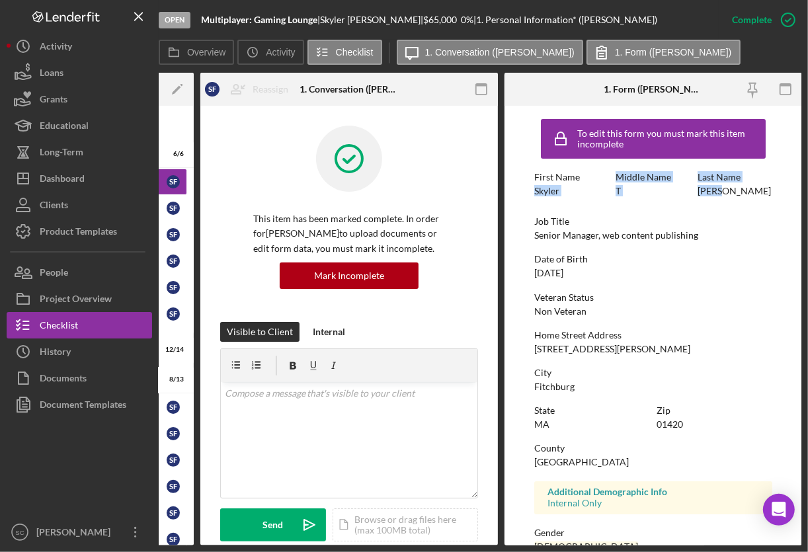
drag, startPoint x: 732, startPoint y: 188, endPoint x: 714, endPoint y: 196, distance: 18.9
click at [714, 196] on div "First Name Skyler Middle Name T Last Name Frink" at bounding box center [654, 191] width 238 height 38
click at [714, 196] on div "Frink" at bounding box center [734, 191] width 73 height 11
click at [546, 188] on div "Skyler" at bounding box center [547, 191] width 25 height 11
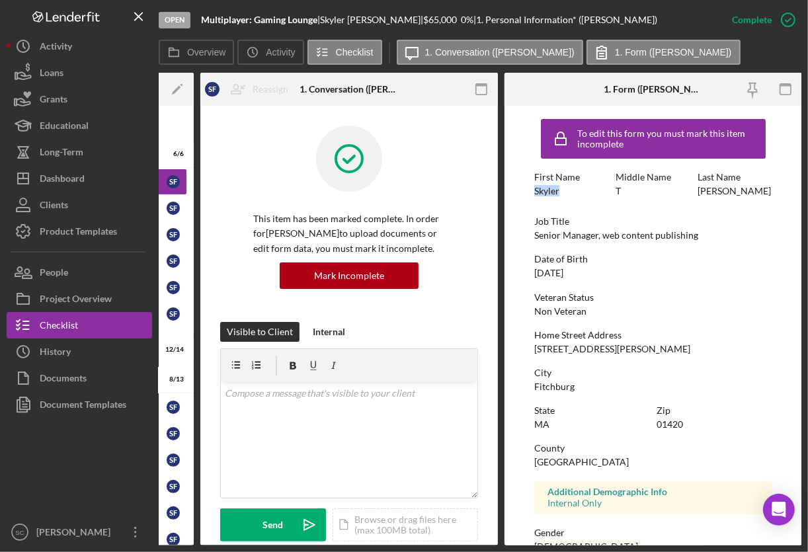
click at [546, 188] on div "Skyler" at bounding box center [547, 191] width 25 height 11
copy div "Skyler"
